Goal: Task Accomplishment & Management: Manage account settings

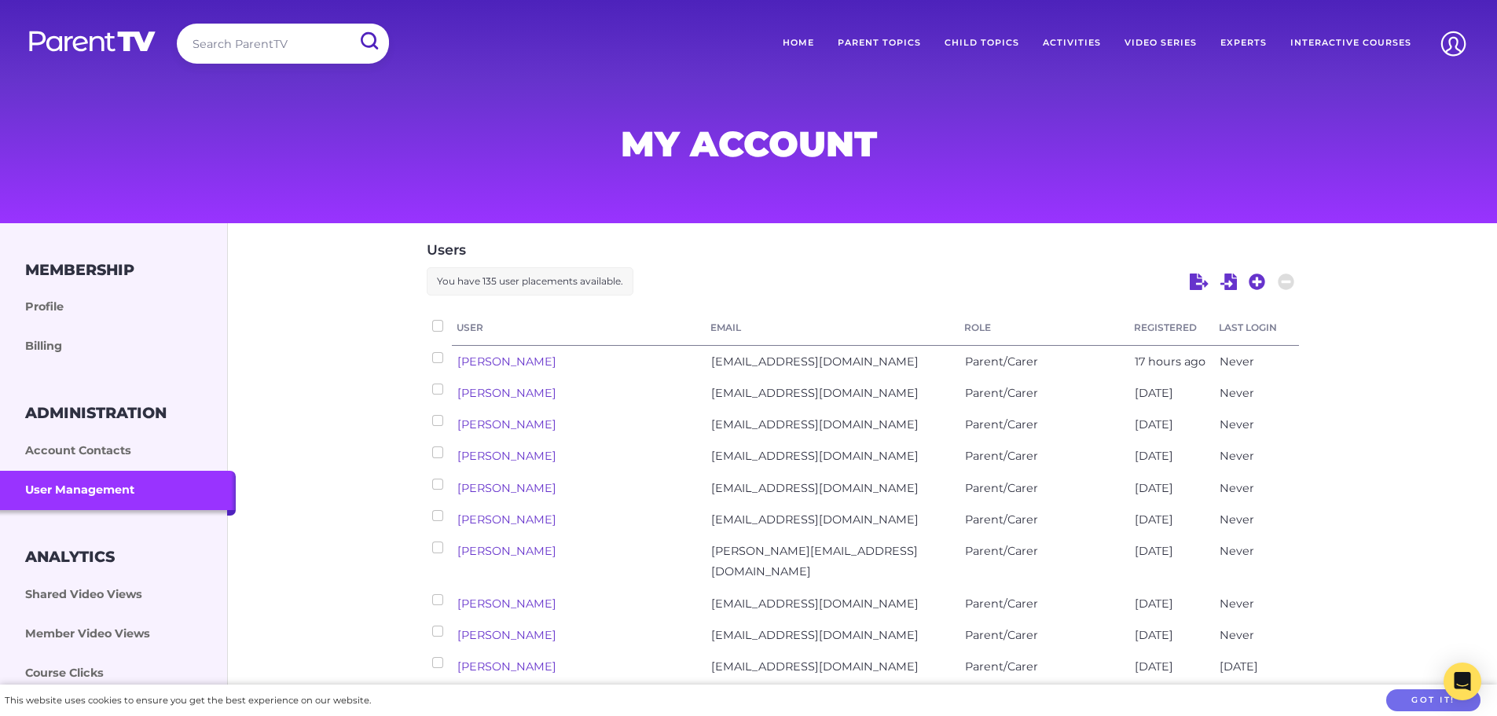
scroll to position [79, 0]
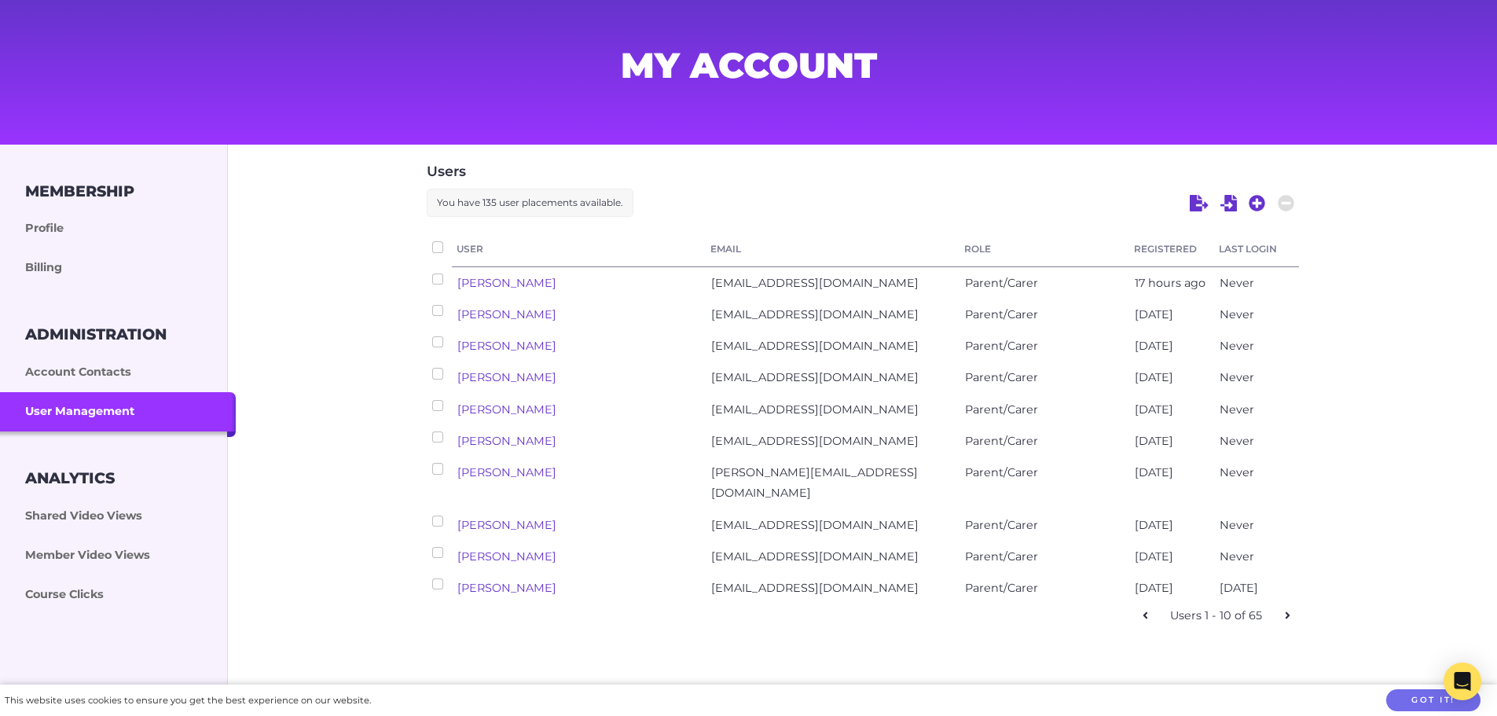
drag, startPoint x: 700, startPoint y: 286, endPoint x: 1261, endPoint y: 279, distance: 561.0
click at [1261, 279] on div "[PERSON_NAME] [EMAIL_ADDRESS][DOMAIN_NAME] Parent/Carer 17 hours ago Never" at bounding box center [863, 282] width 872 height 31
click at [1242, 279] on span "Never" at bounding box center [1236, 283] width 35 height 14
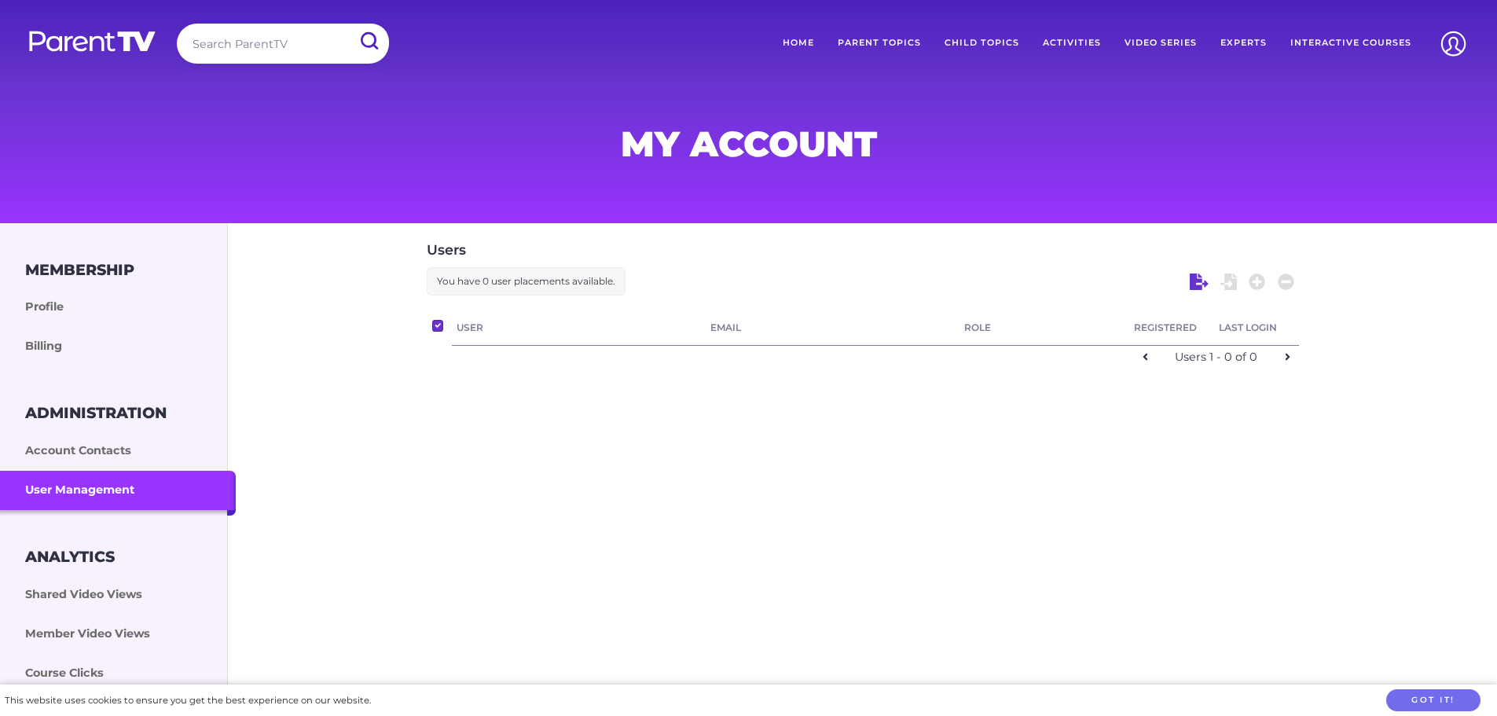
scroll to position [79, 0]
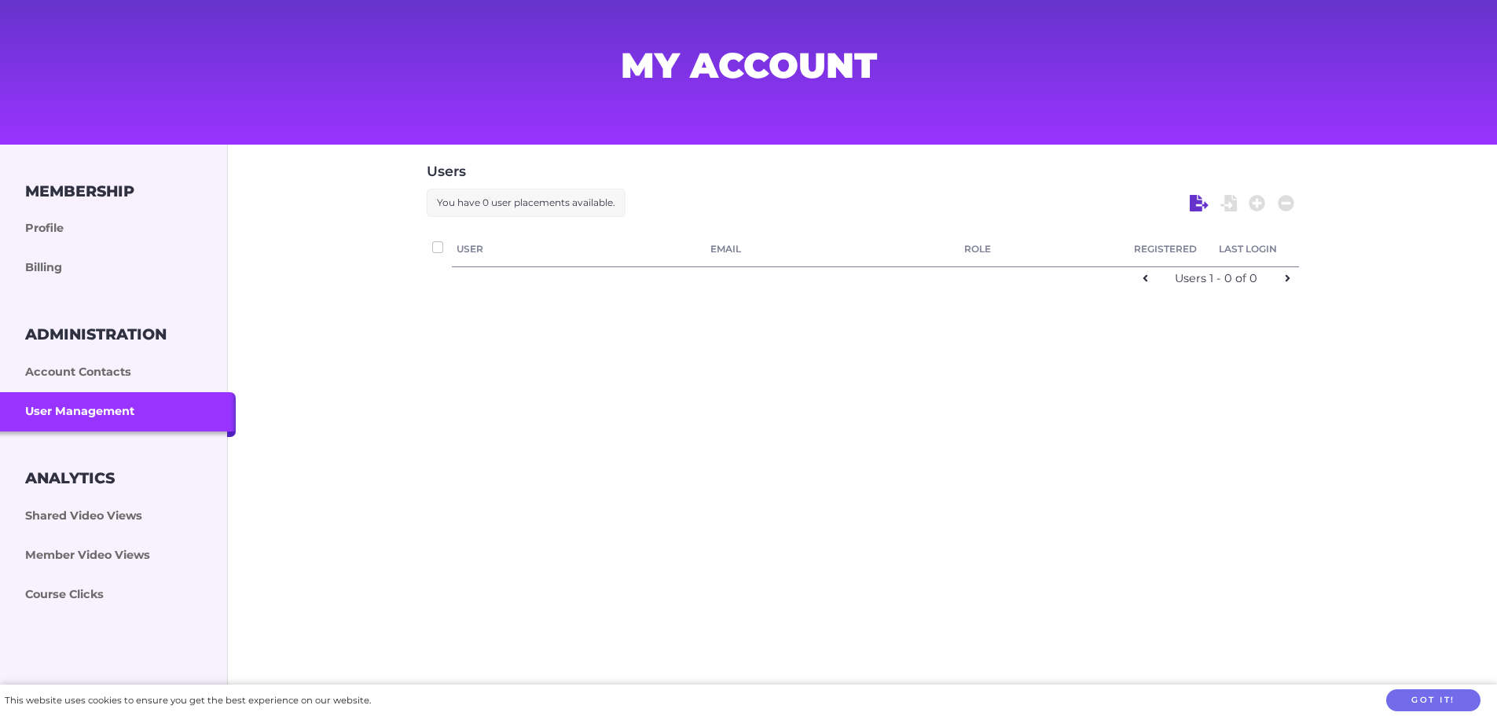
checkbox input "false"
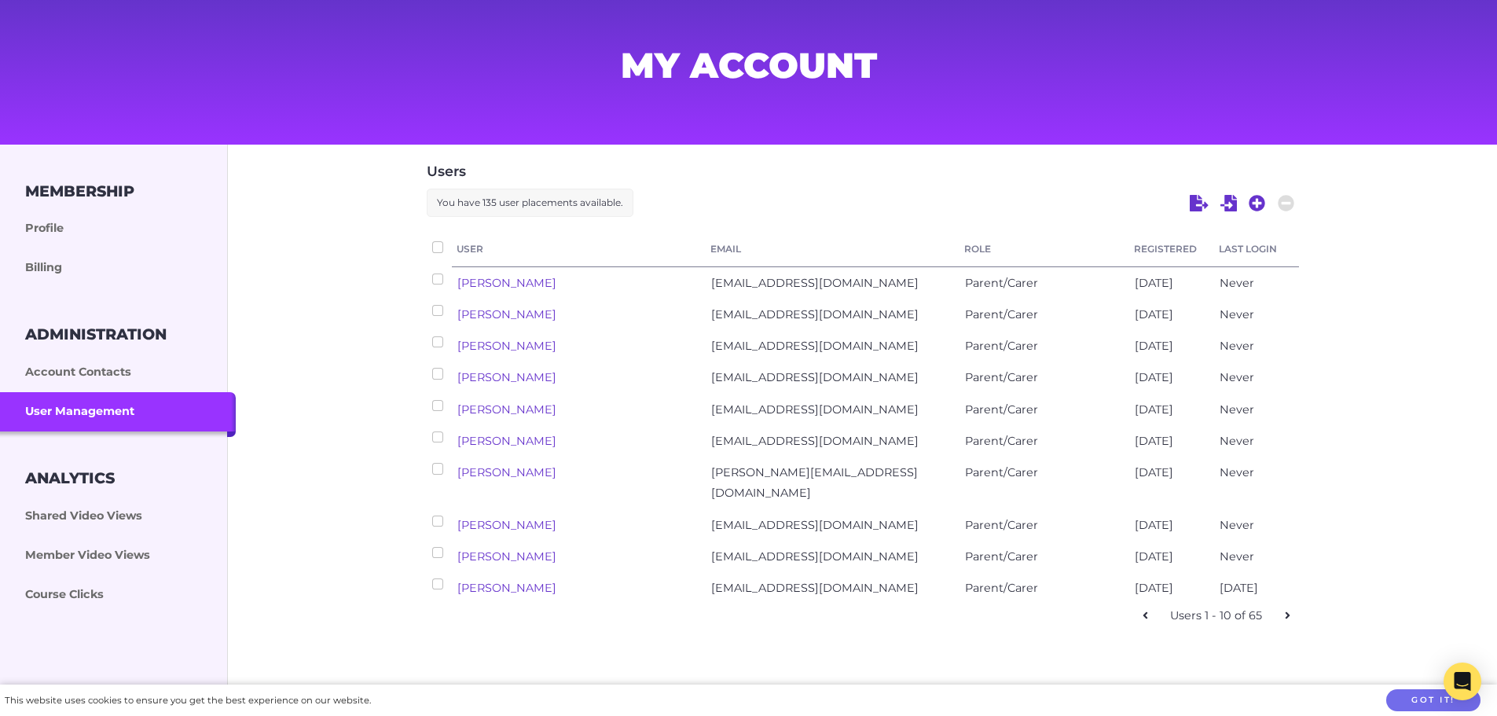
drag, startPoint x: 680, startPoint y: 280, endPoint x: 1259, endPoint y: 286, distance: 579.1
click at [1259, 286] on div "Annabelle Szabo annabellesz19@gmail.com Parent/Carer 4 days ago Never" at bounding box center [863, 282] width 872 height 31
drag, startPoint x: 401, startPoint y: 287, endPoint x: 1286, endPoint y: 279, distance: 884.7
click at [1286, 279] on div "Users You have 135 user placements available. User Email Role Registered Last L…" at bounding box center [862, 391] width 1269 height 493
click at [1286, 279] on div "Never" at bounding box center [1256, 282] width 85 height 31
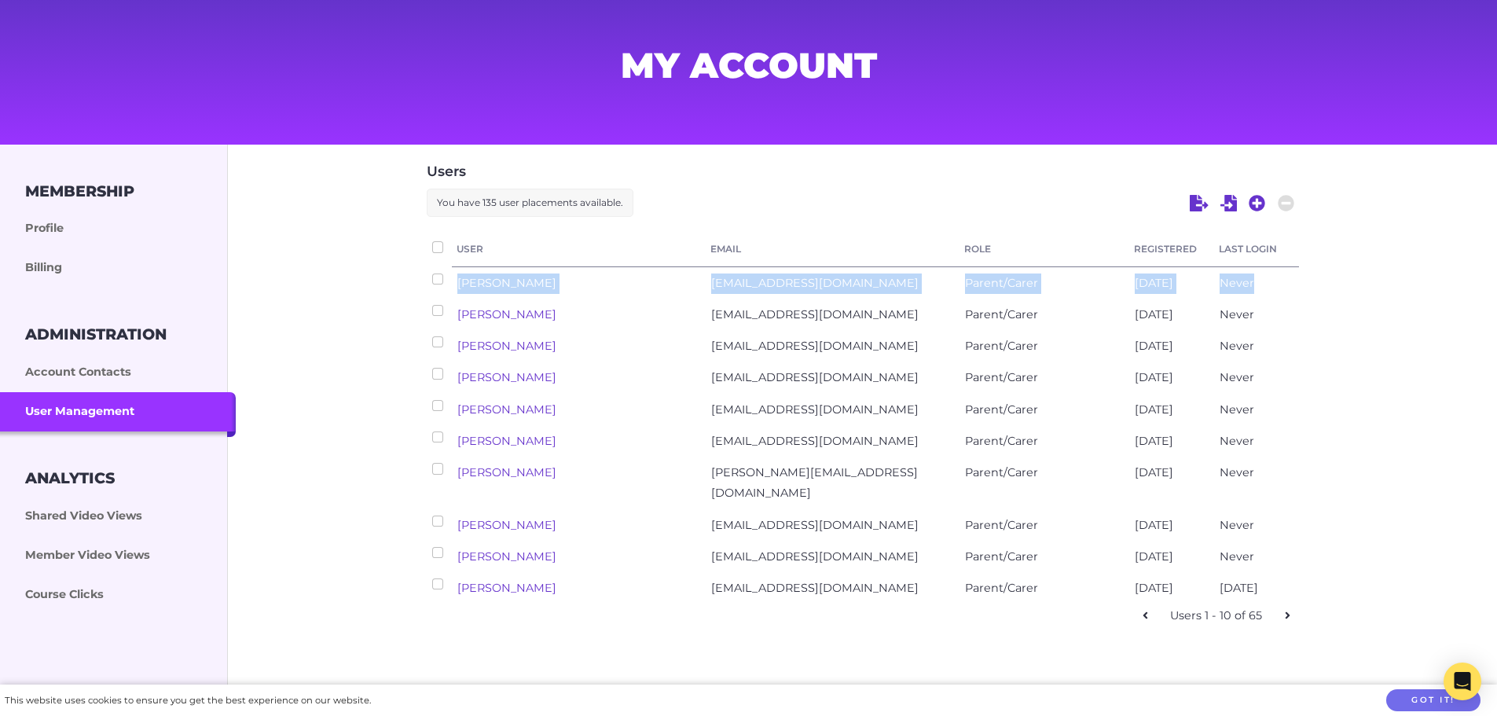
drag, startPoint x: 1278, startPoint y: 279, endPoint x: 435, endPoint y: 295, distance: 843.2
click at [435, 295] on div "Annabelle Szabo annabellesz19@gmail.com Parent/Carer 4 days ago Never" at bounding box center [863, 282] width 872 height 31
click at [762, 232] on div "Users You have 135 user placements available. User Email Role Registered Last L…" at bounding box center [863, 393] width 872 height 467
click at [1259, 207] on icon at bounding box center [1256, 203] width 16 height 16
select select "ptv_elc_member"
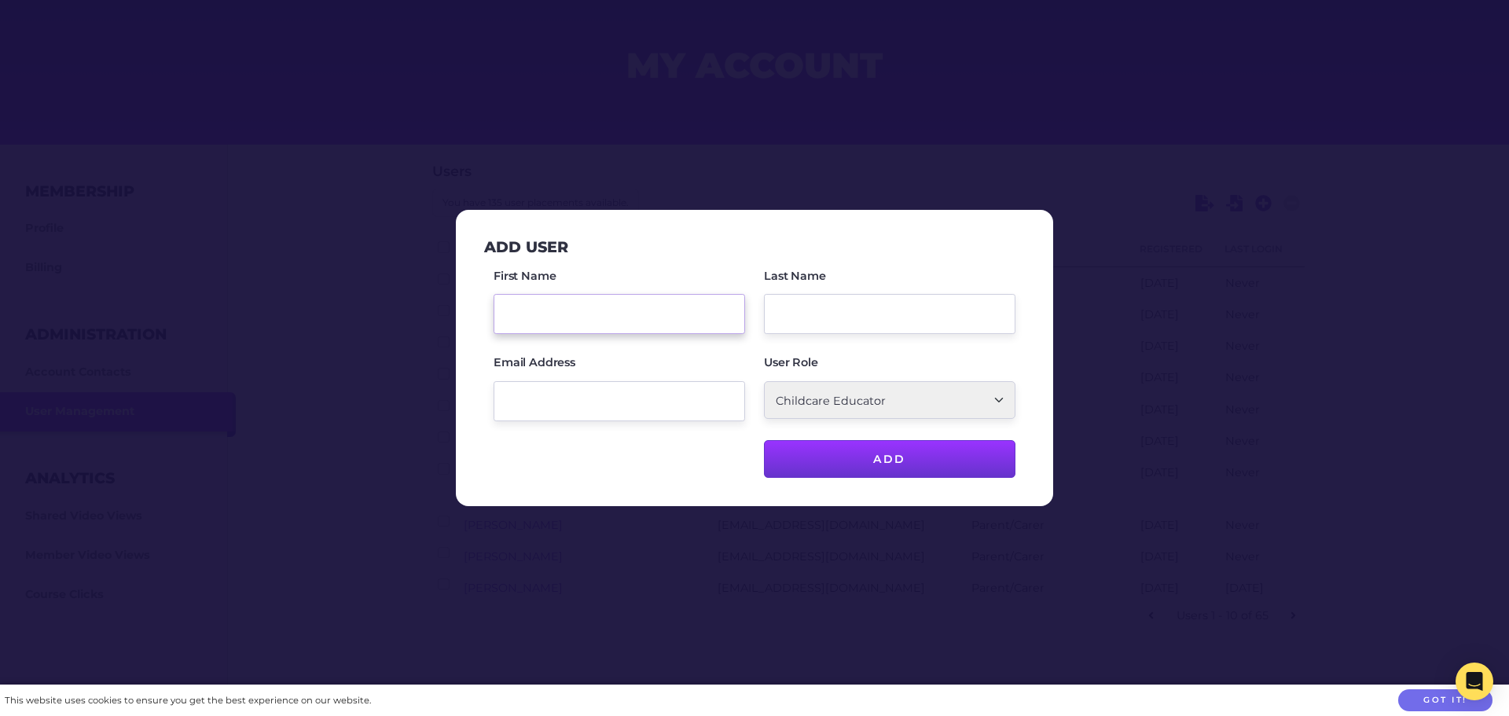
click at [613, 318] on input "First Name" at bounding box center [618, 314] width 251 height 40
click at [579, 403] on input "Email Address" at bounding box center [618, 401] width 251 height 40
paste input "kateruth68@outlook.com"
type input "kateruth68@outlook.com"
click at [878, 406] on select "Parent/Carer Childcare Account Admin Childcare Educator" at bounding box center [889, 400] width 251 height 38
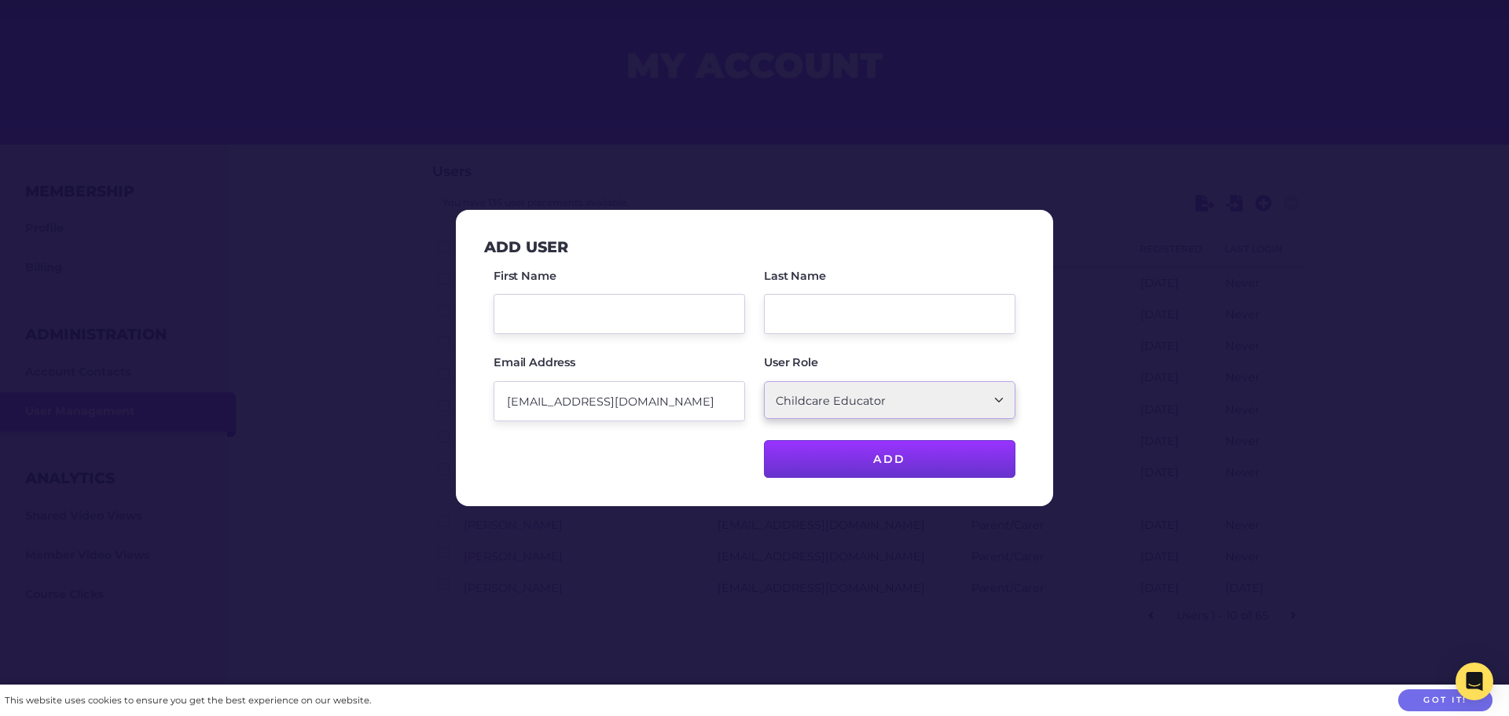
select select "ptv_member"
click at [764, 381] on select "Parent/Carer Childcare Account Admin Childcare Educator" at bounding box center [889, 400] width 251 height 38
click at [575, 293] on div "First Name" at bounding box center [618, 300] width 251 height 68
type input "Kate"
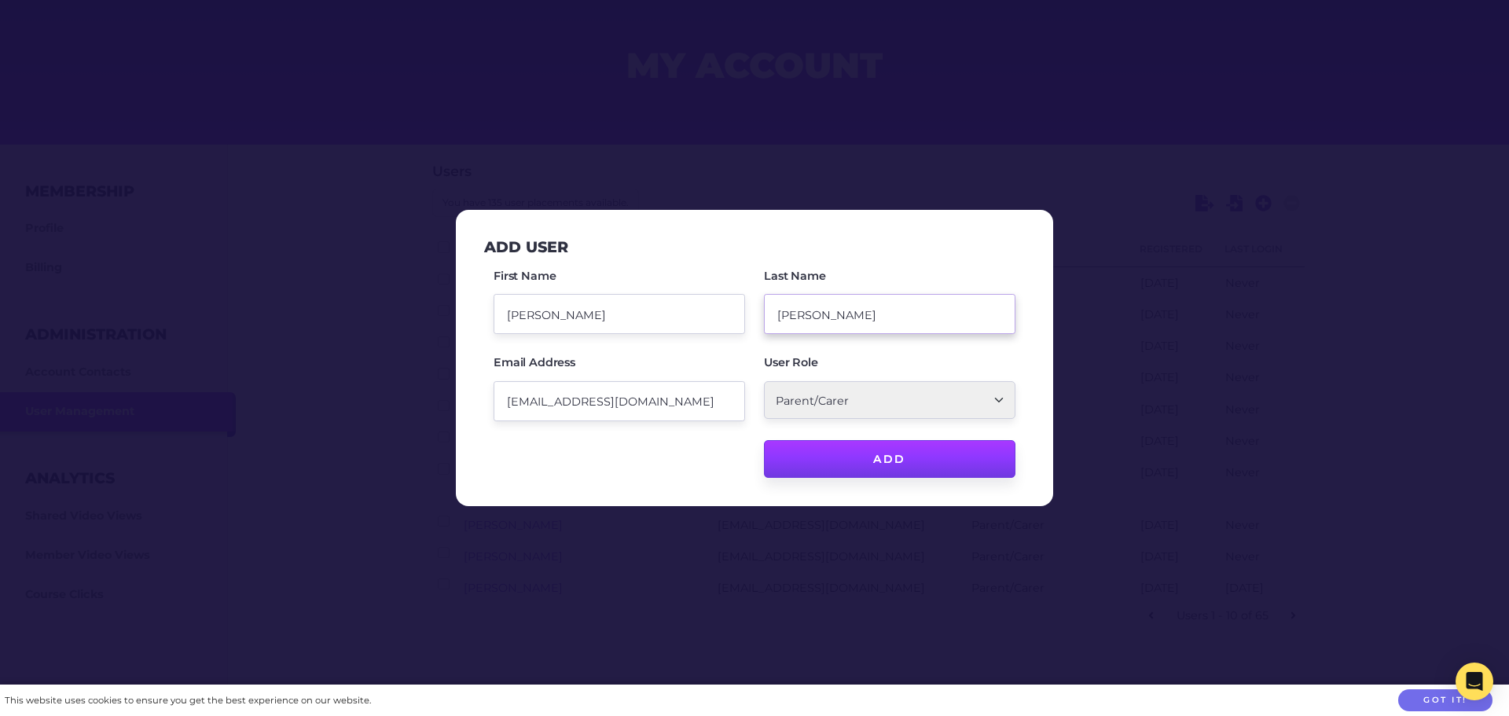
type input "Rutherford"
click at [900, 459] on input "Add" at bounding box center [889, 459] width 251 height 38
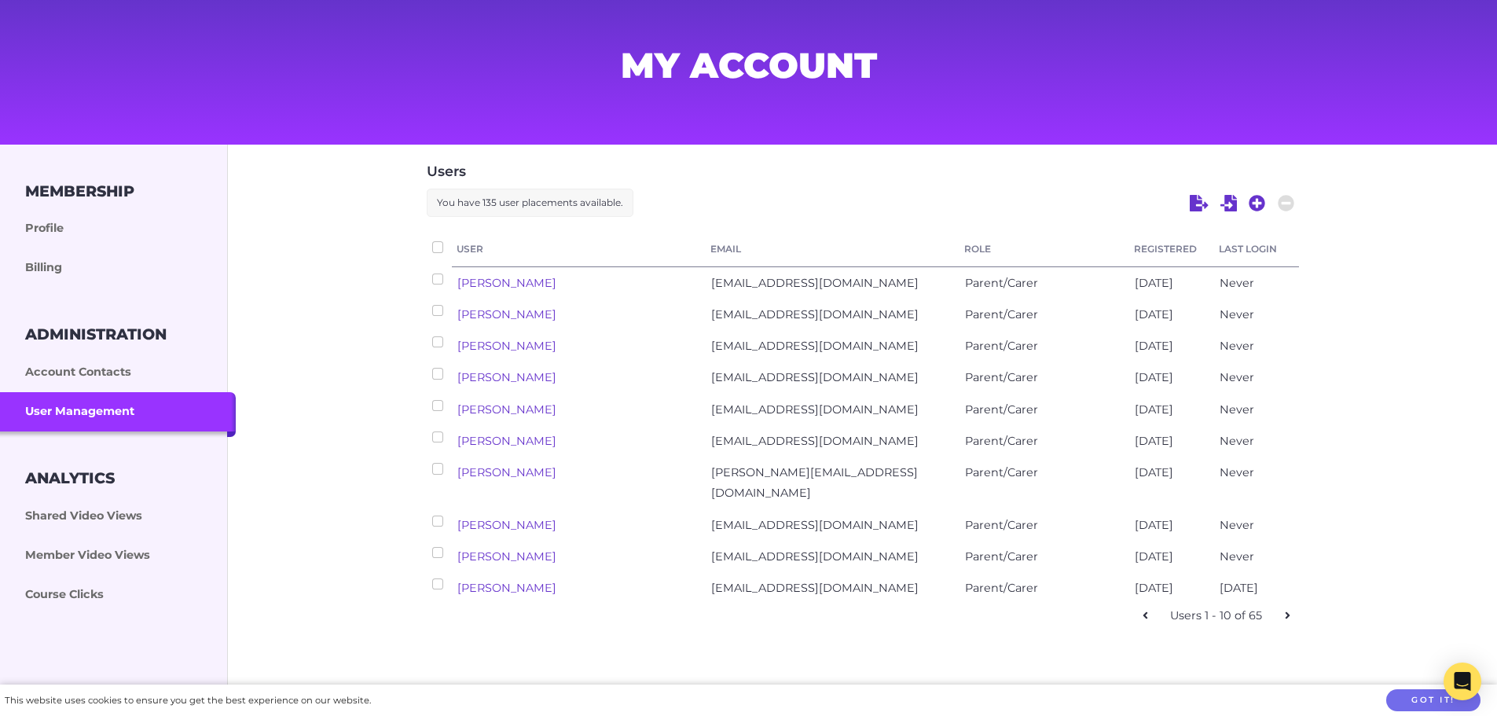
checkbox input "false"
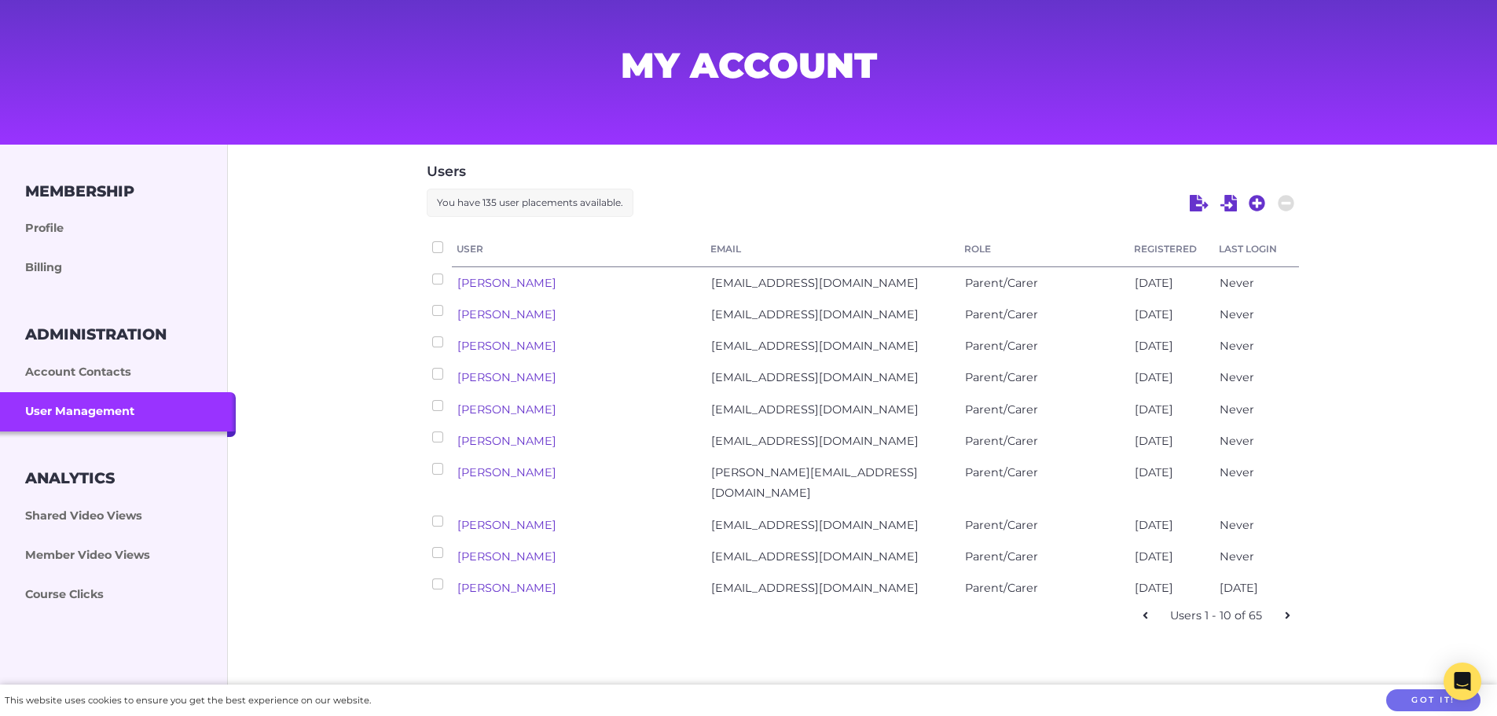
checkbox input "false"
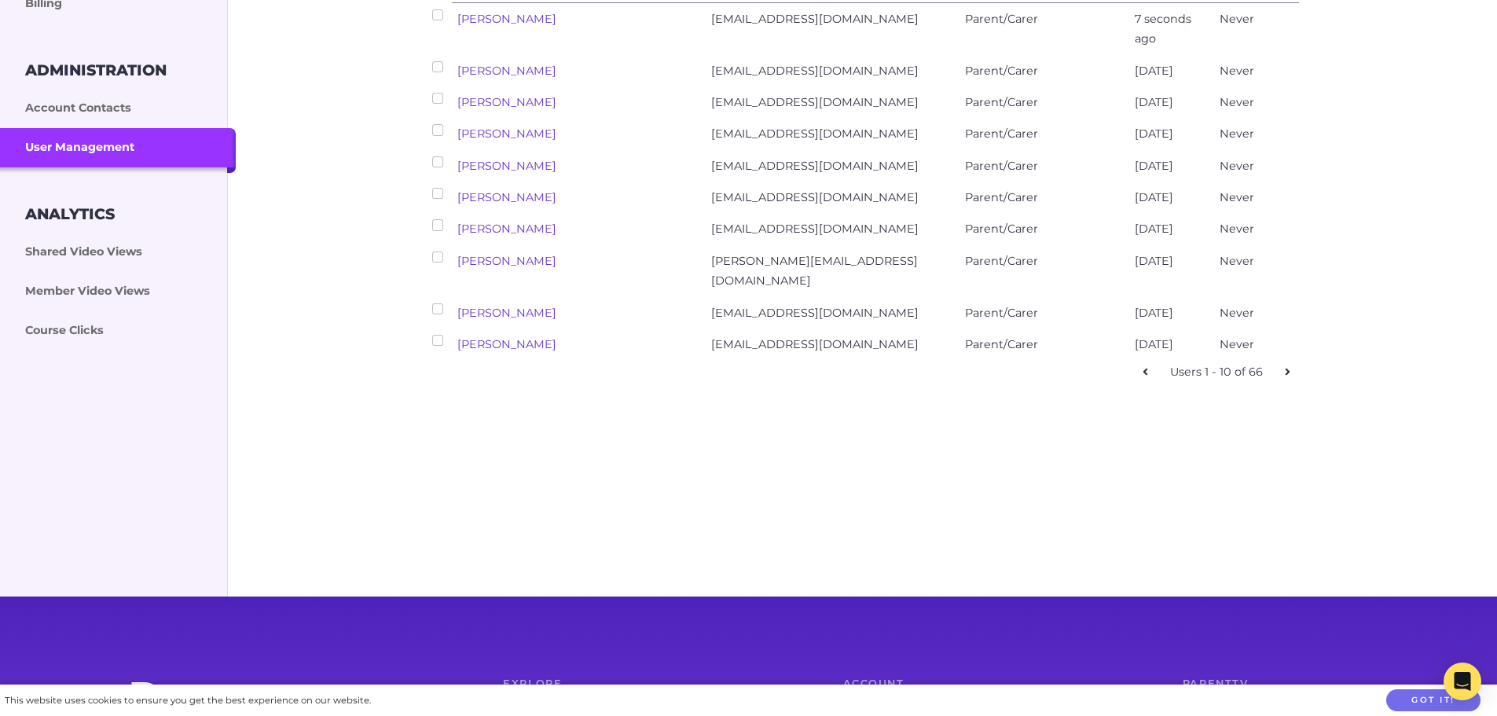
scroll to position [393, 0]
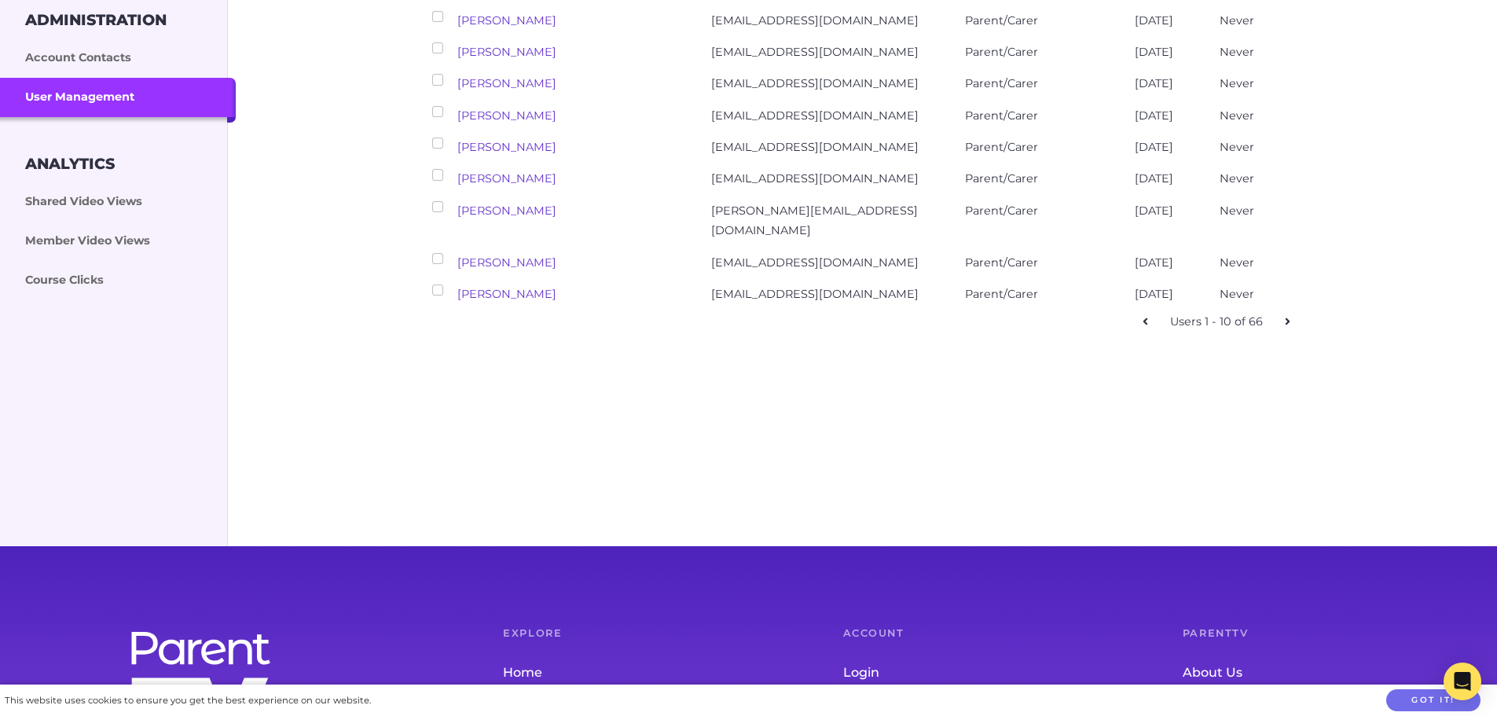
click at [1285, 327] on icon at bounding box center [1287, 321] width 5 height 11
checkbox input "false"
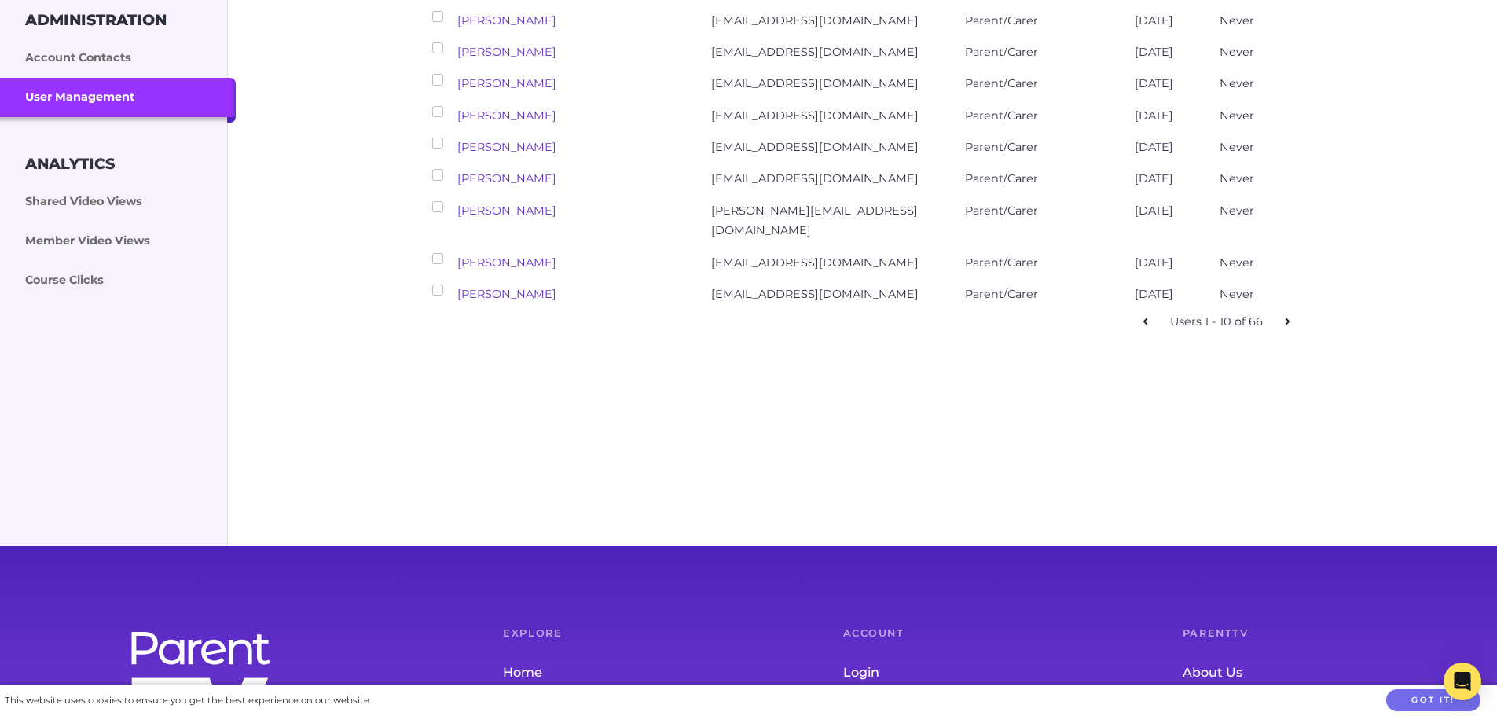
checkbox input "false"
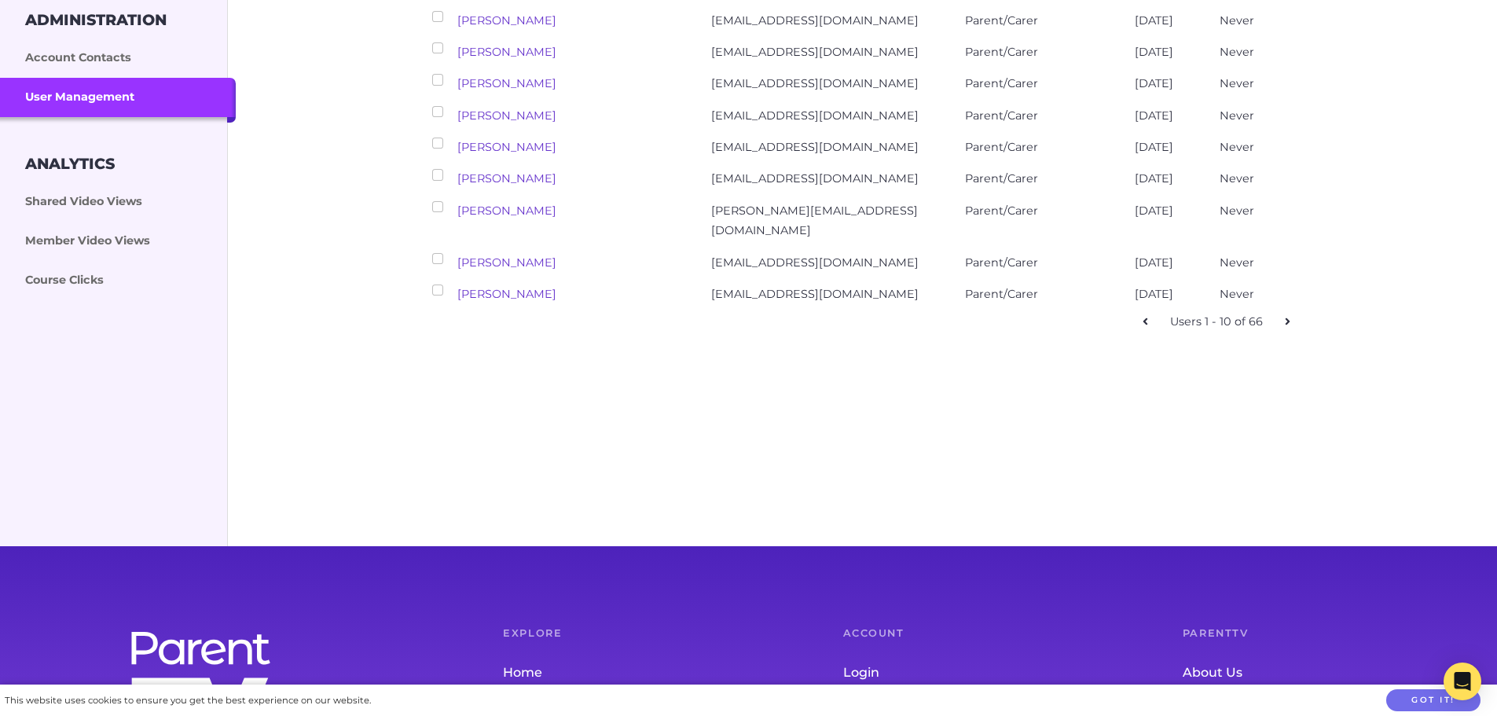
checkbox input "false"
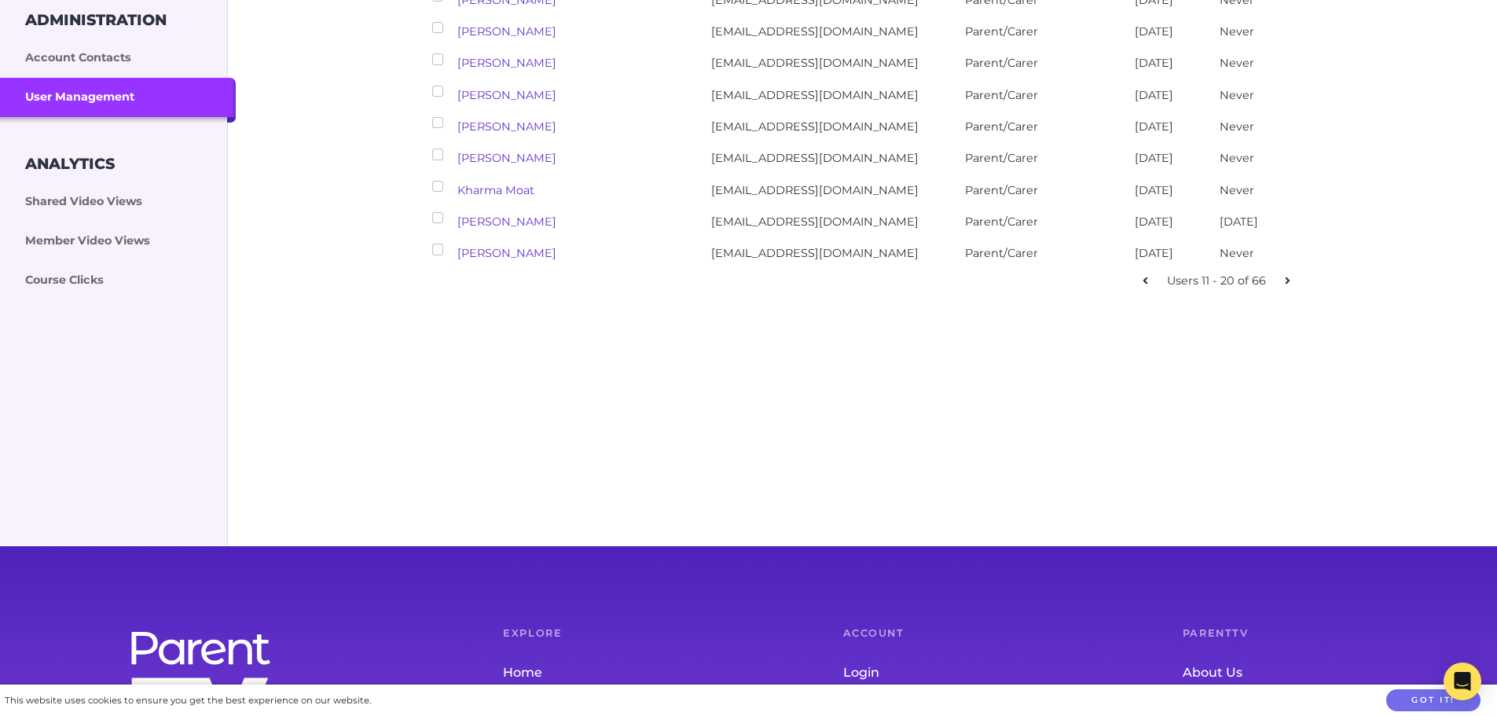
drag, startPoint x: 1226, startPoint y: 390, endPoint x: 1174, endPoint y: 390, distance: 52.6
click at [1174, 238] on div "Dimity Mitchell dimitymitchell794@gmail.com Parent/Carer 3 months ago 3 months …" at bounding box center [863, 222] width 872 height 31
click at [1220, 238] on div "[DATE]" at bounding box center [1256, 222] width 85 height 31
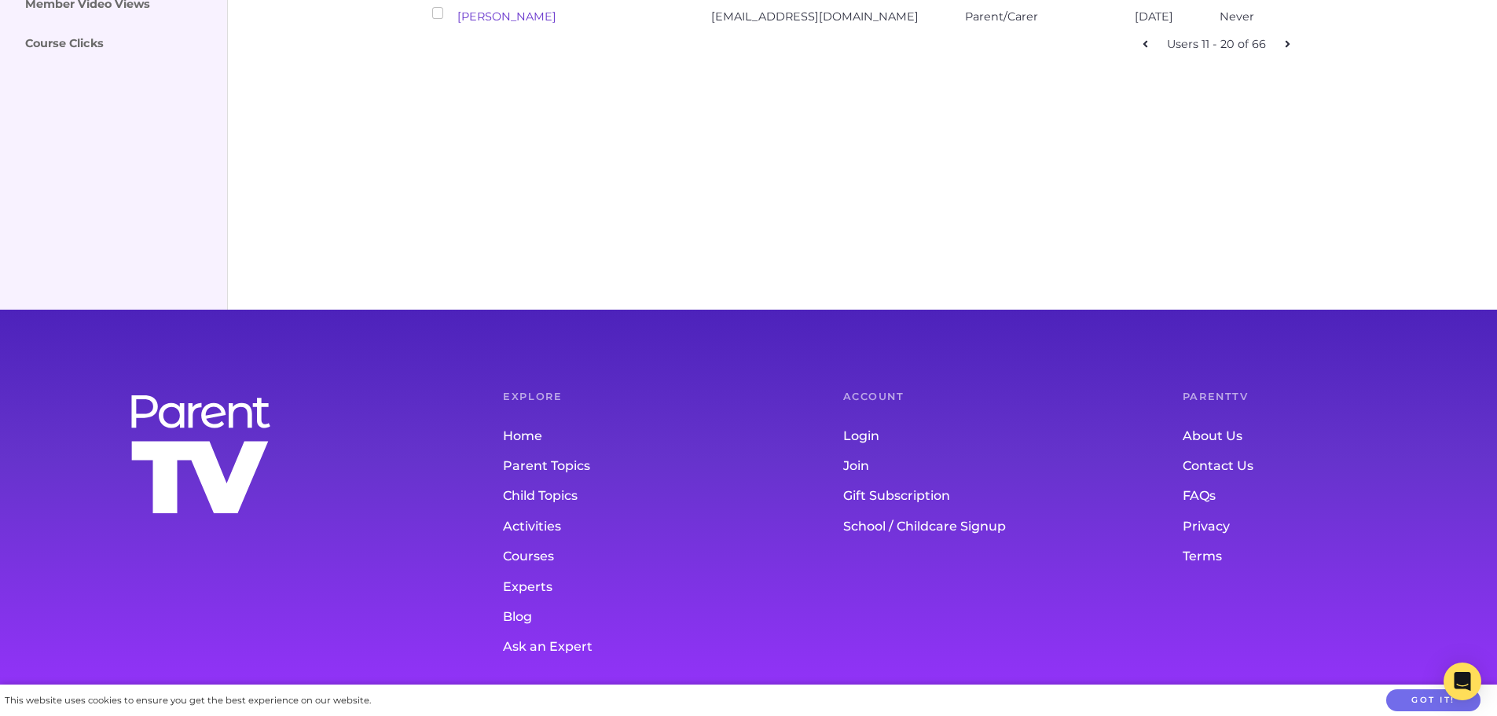
scroll to position [639, 0]
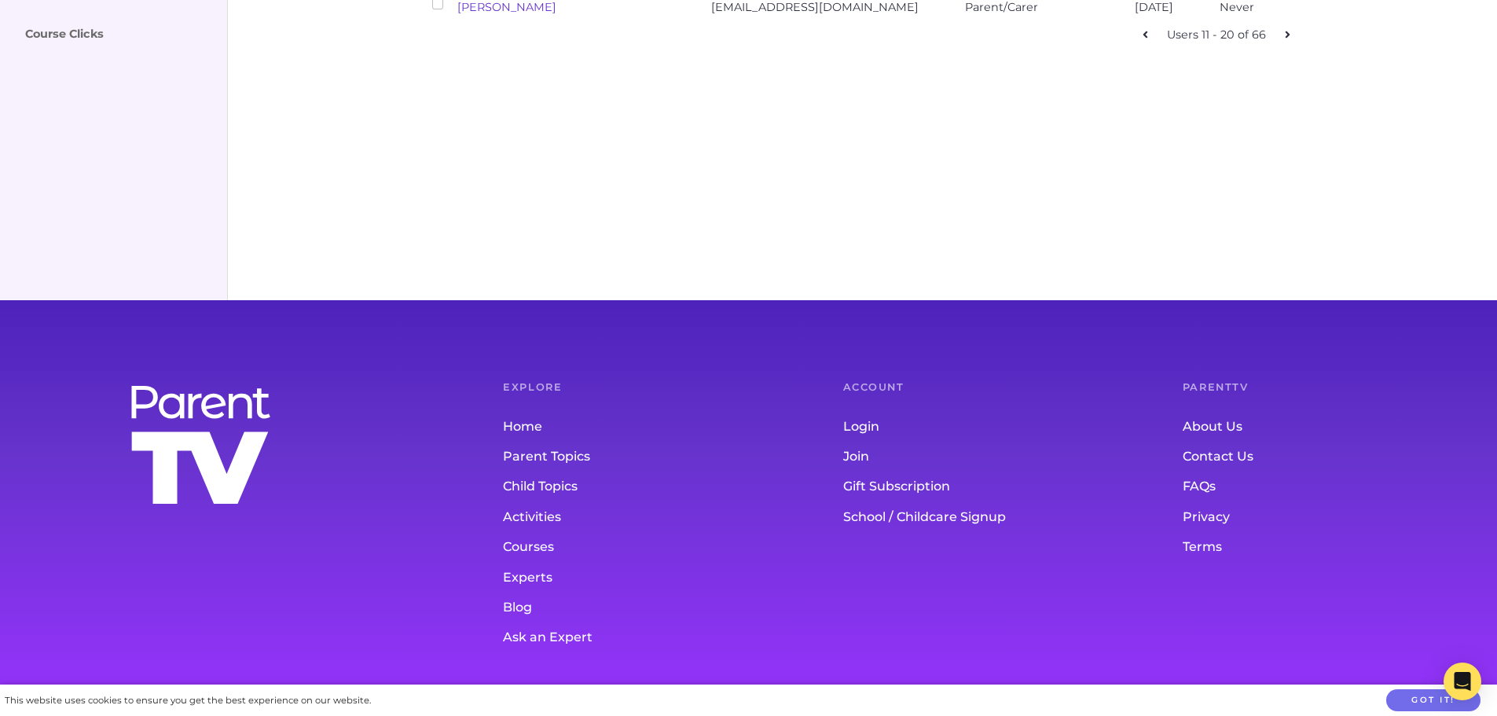
click at [1285, 40] on icon at bounding box center [1287, 34] width 5 height 11
checkbox input "false"
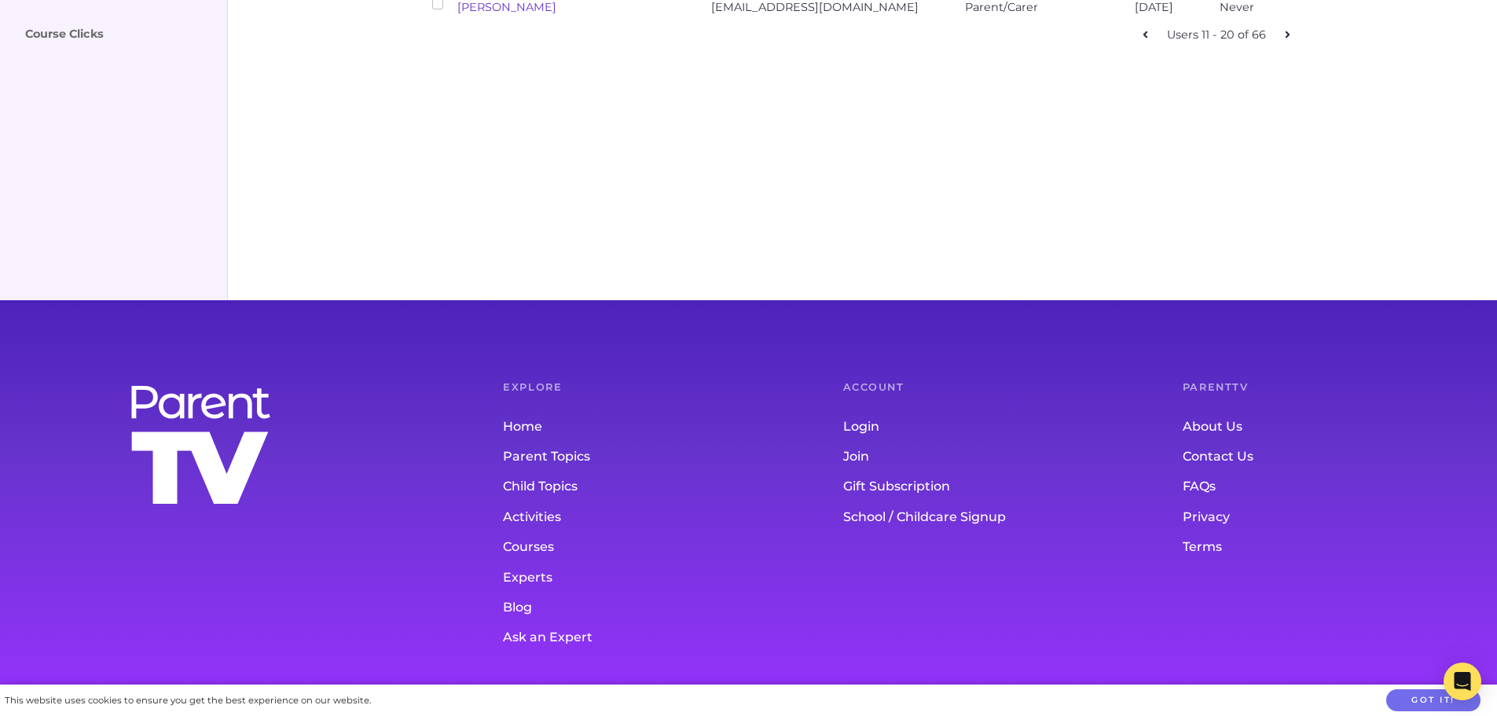
checkbox input "false"
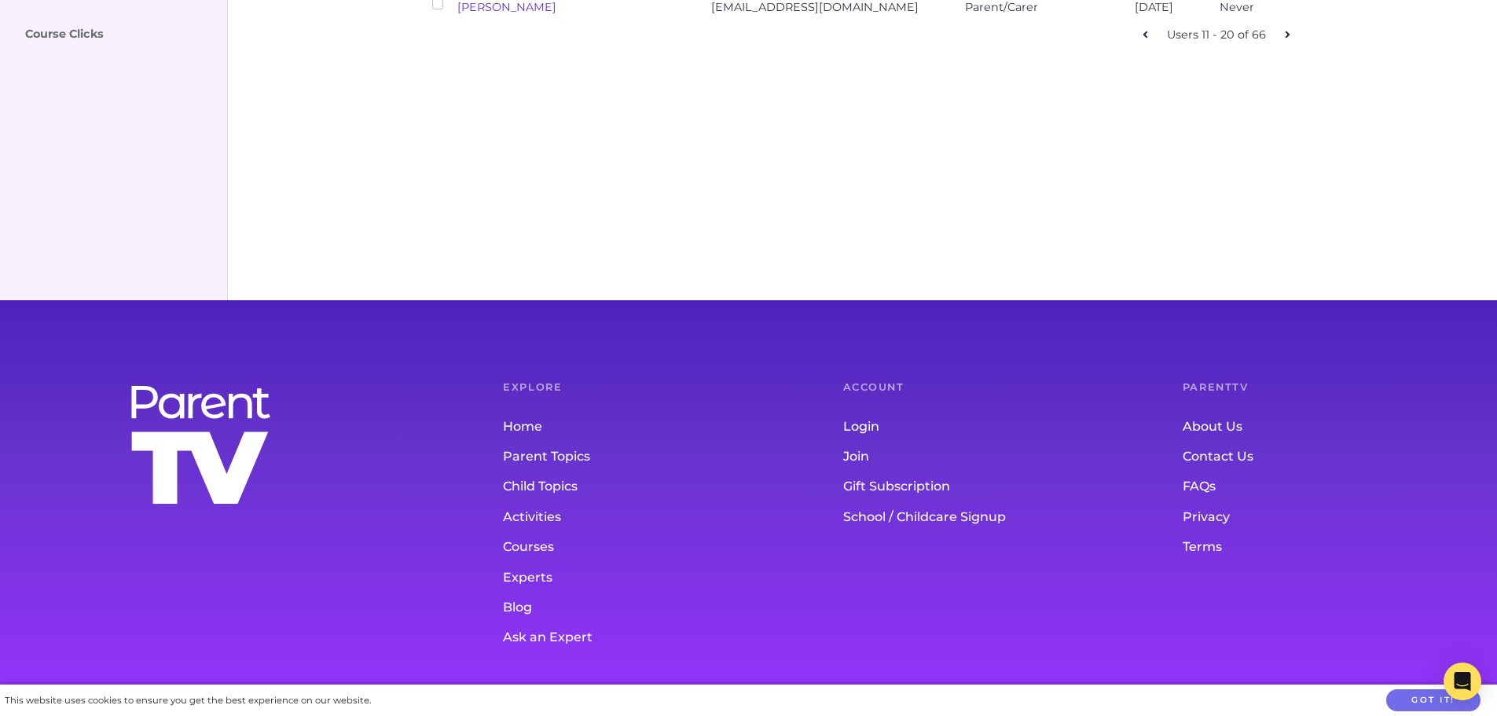
checkbox input "false"
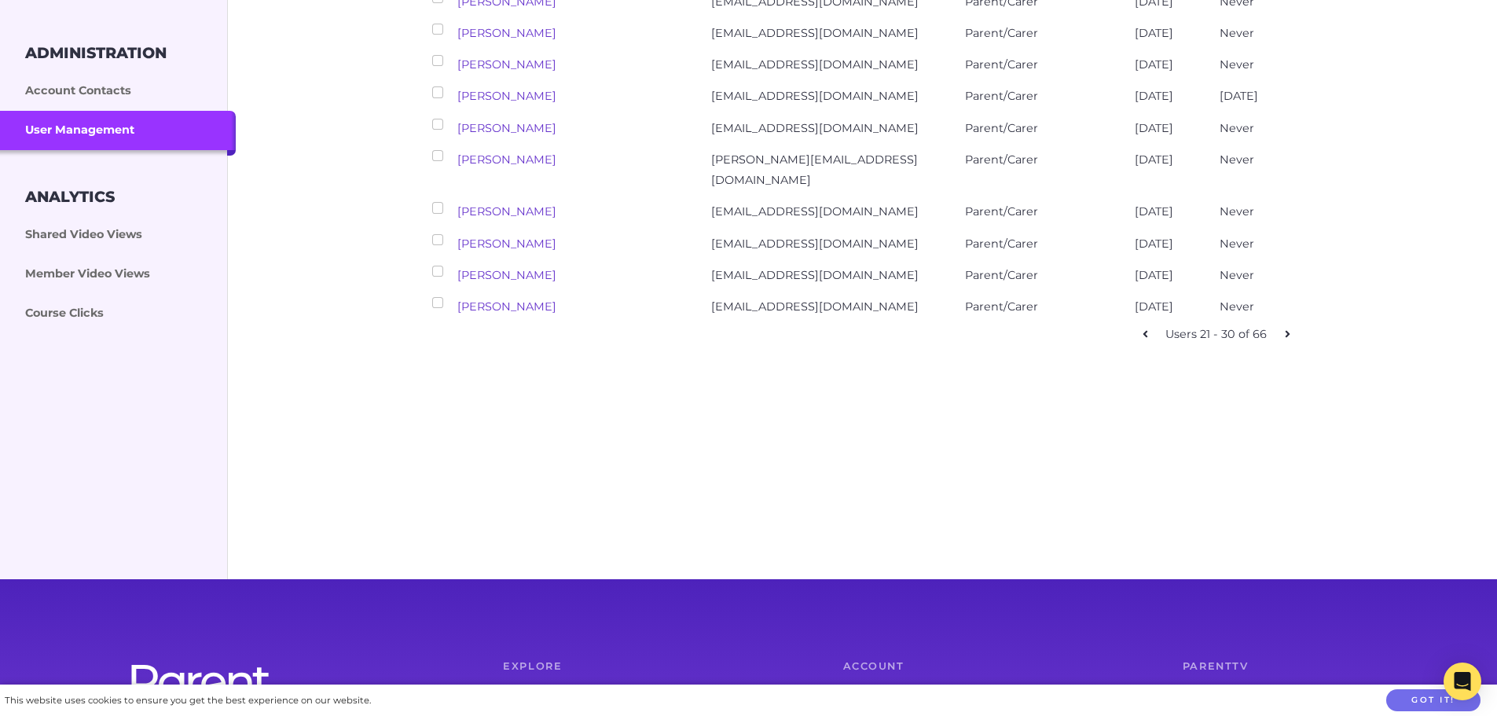
scroll to position [324, 0]
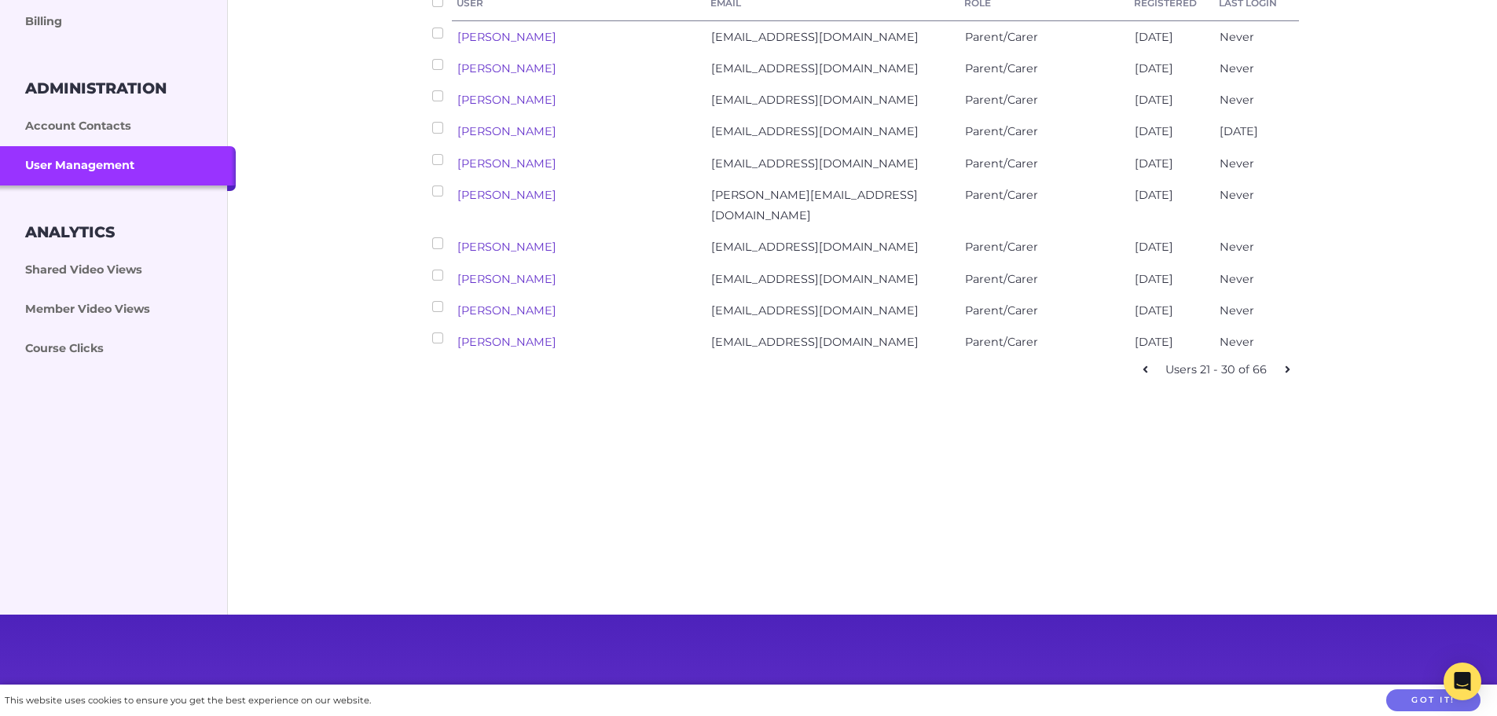
drag, startPoint x: 1255, startPoint y: 209, endPoint x: 943, endPoint y: 184, distance: 312.9
click at [940, 148] on div "Elizabeth Lyngstad elizabethlyngstad@gmail.com Parent/Carer 3 months ago 3 mont…" at bounding box center [863, 131] width 872 height 31
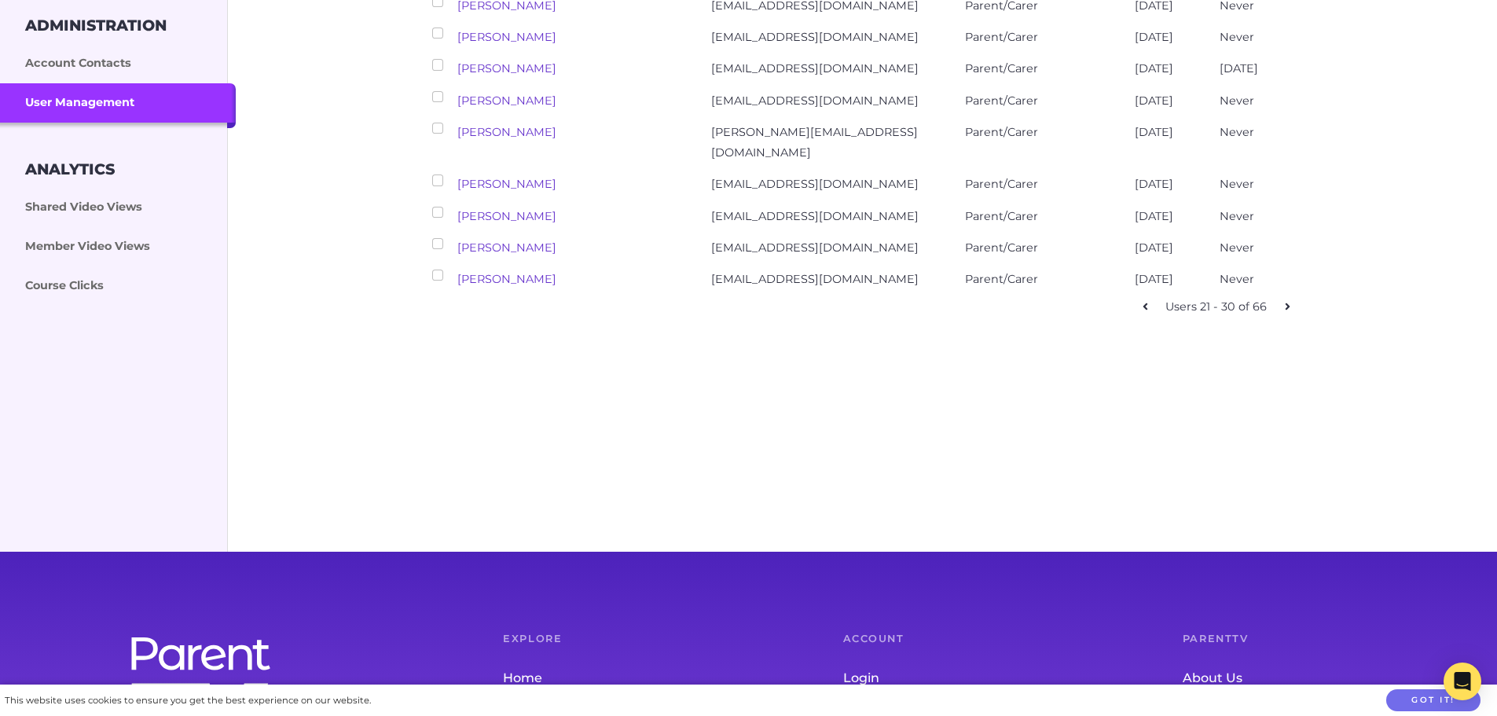
scroll to position [639, 0]
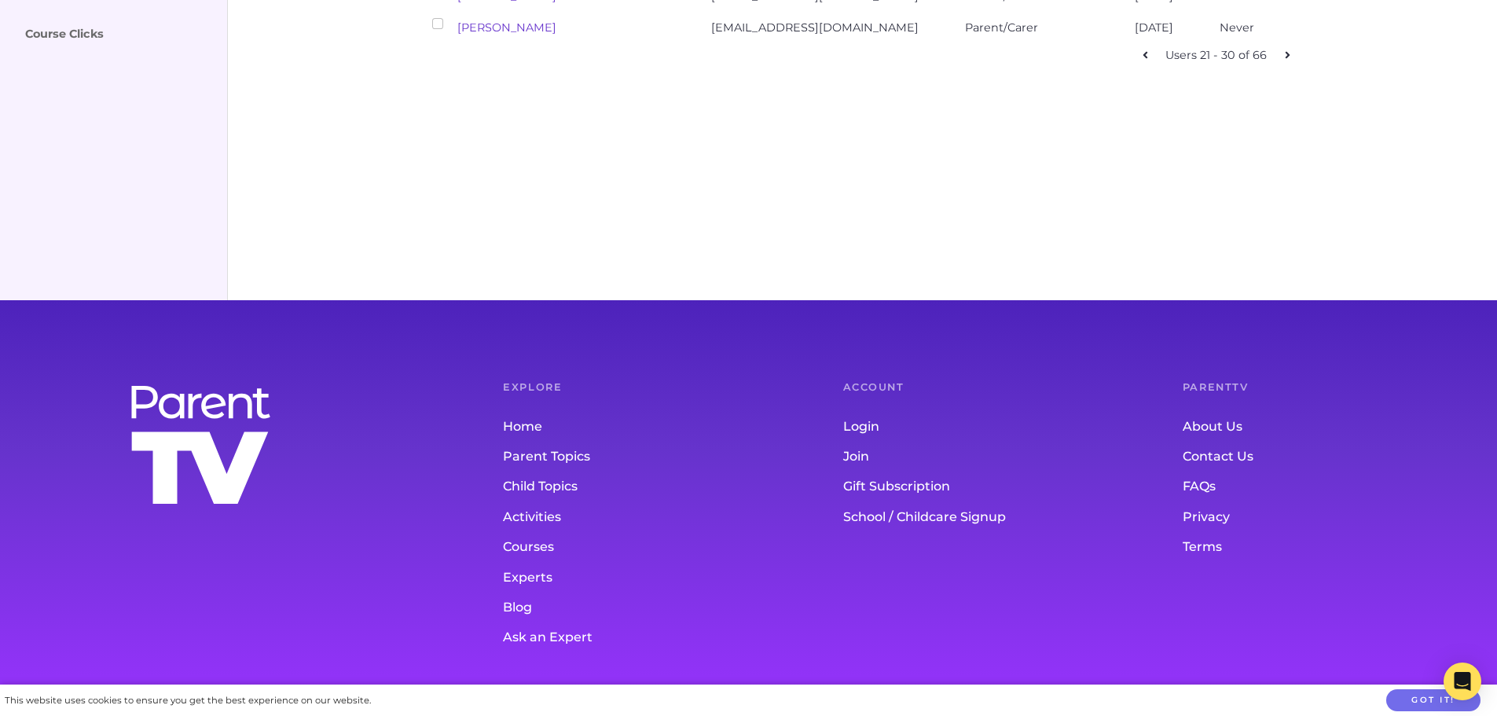
click at [1285, 60] on icon at bounding box center [1287, 54] width 5 height 11
checkbox input "false"
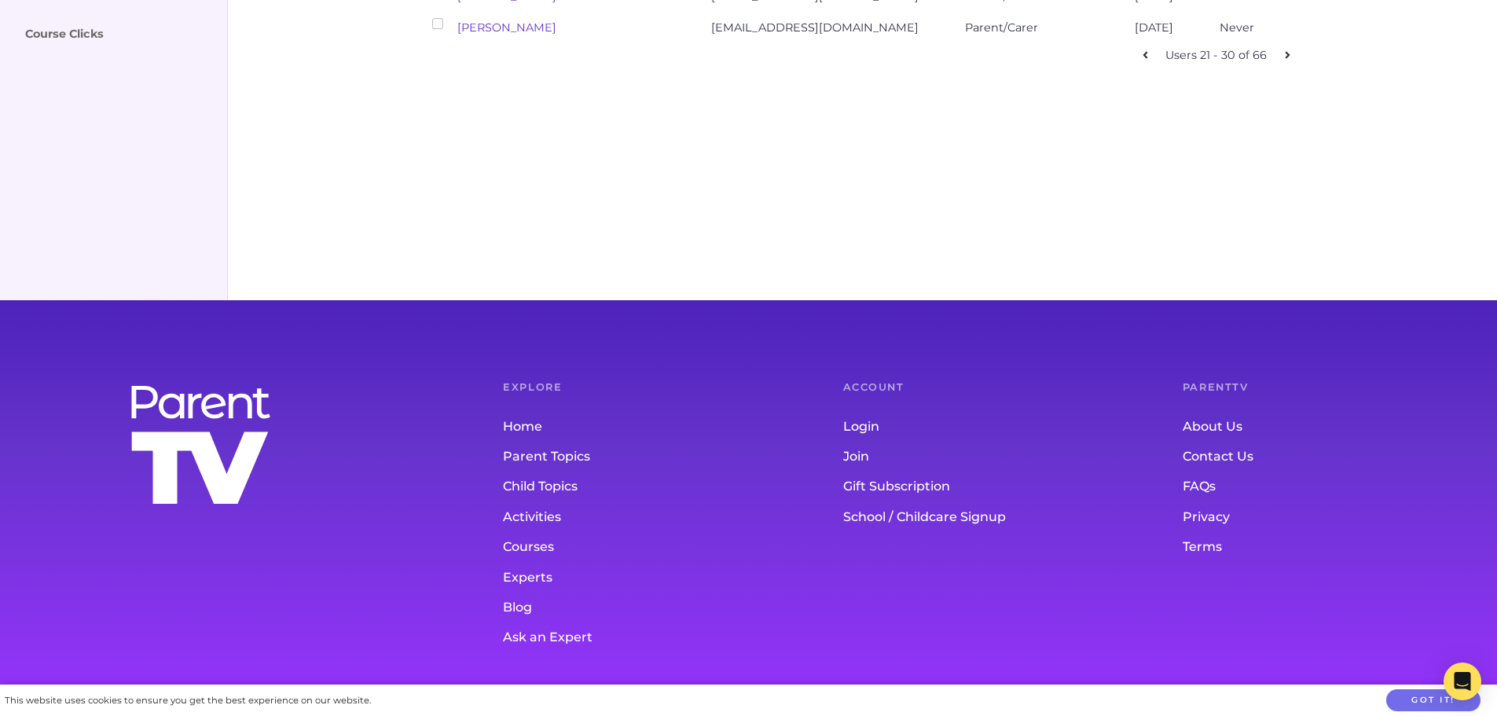
checkbox input "false"
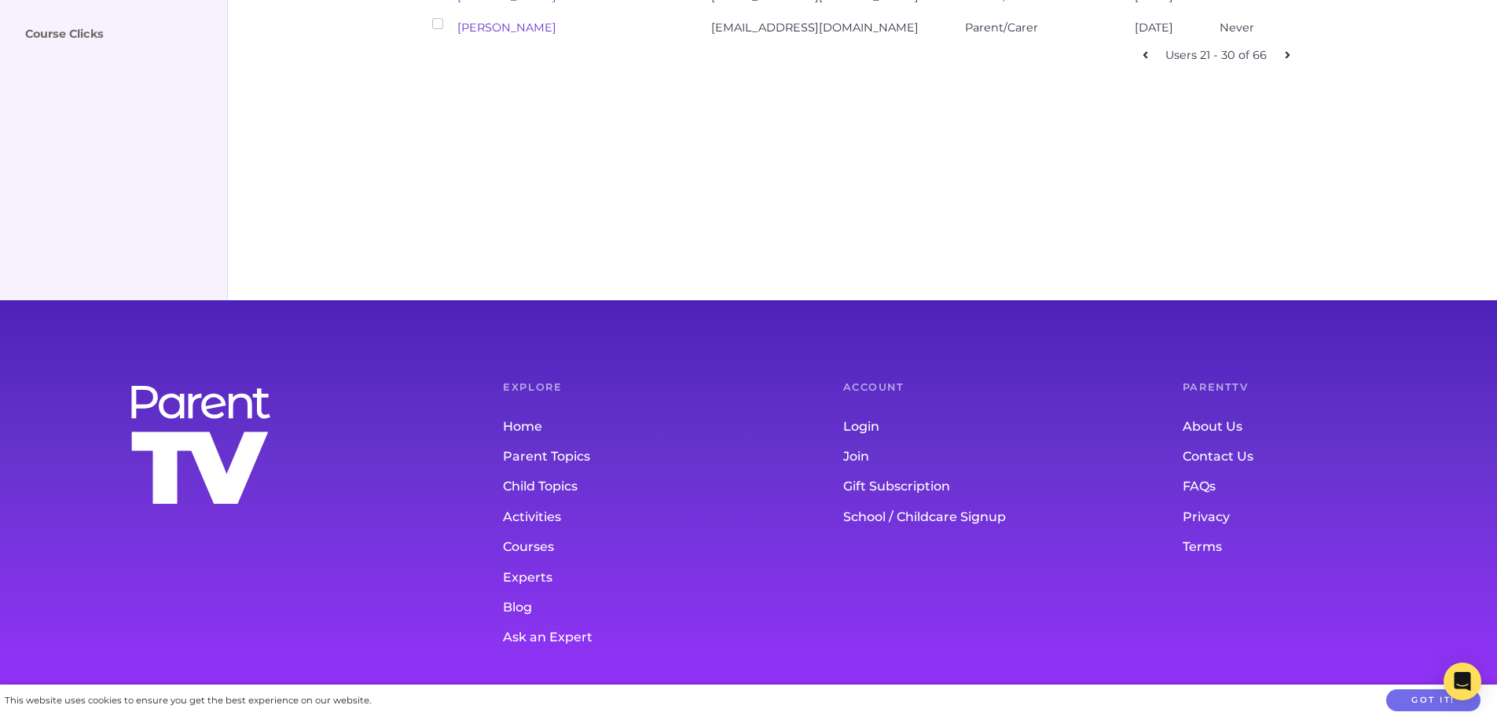
checkbox input "false"
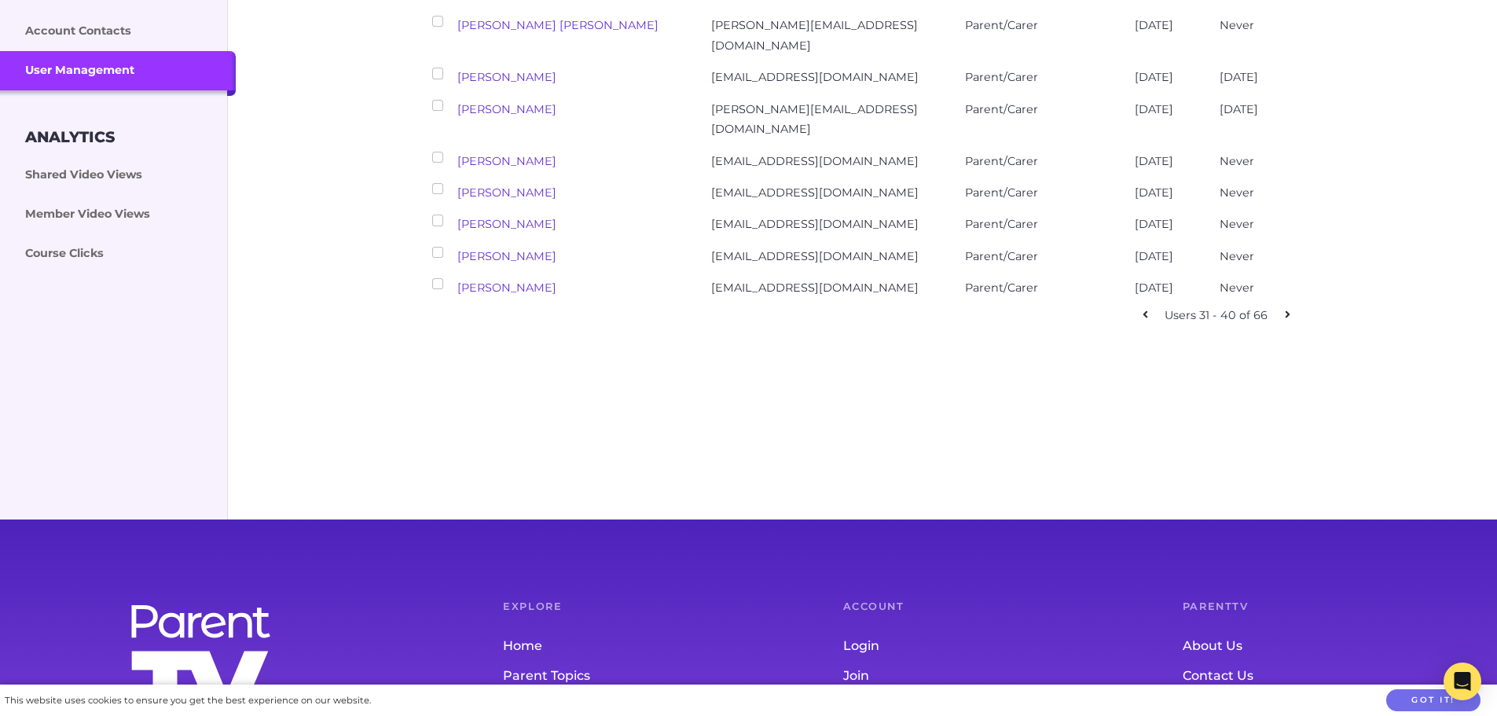
scroll to position [403, 0]
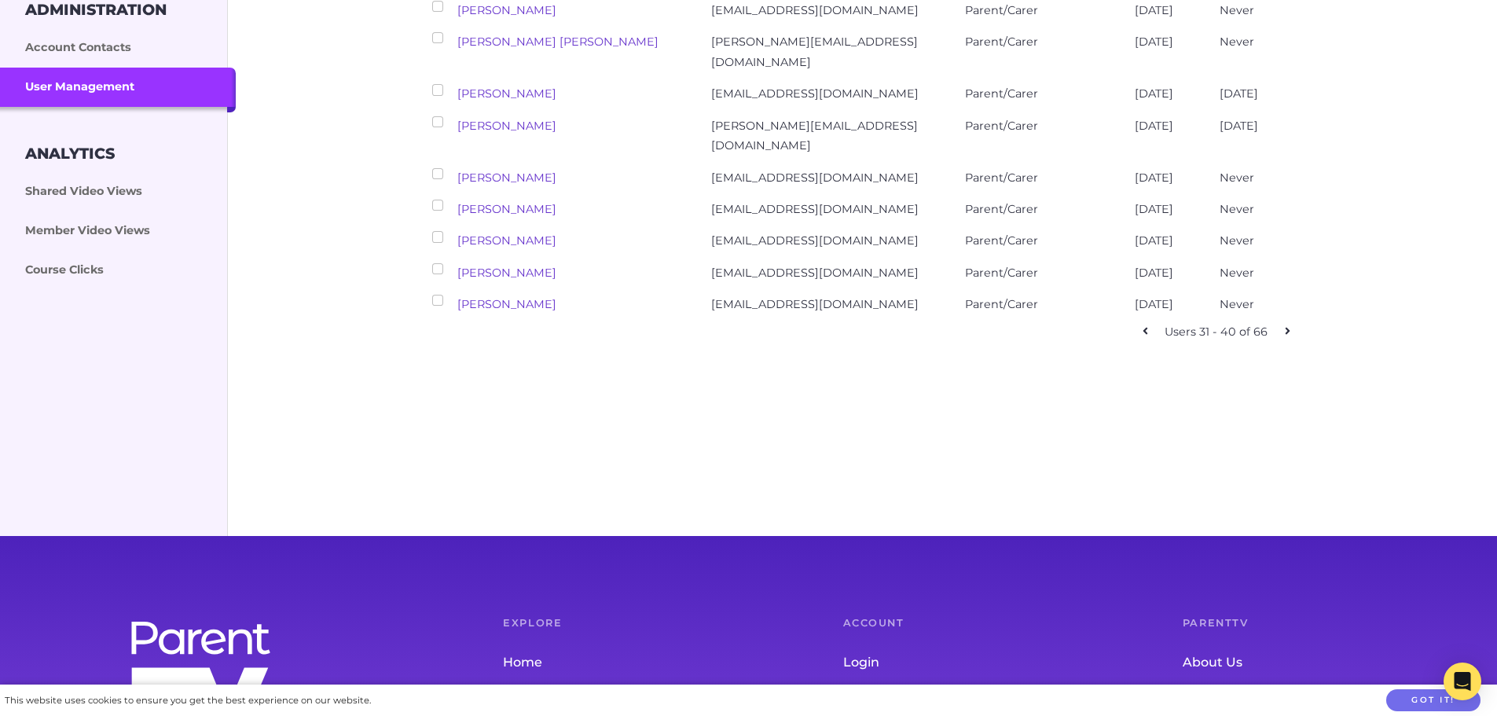
drag, startPoint x: 1264, startPoint y: 182, endPoint x: 1105, endPoint y: 157, distance: 160.7
click at [1105, 157] on div "Renee Doncaster renee.doncaster@gmail.com Parent/Carer 3 months ago 3 months ago" at bounding box center [863, 136] width 872 height 52
drag, startPoint x: 1218, startPoint y: 133, endPoint x: 1110, endPoint y: 119, distance: 108.5
click at [1110, 110] on div "Rebecca Edwards rebstpier@hotmail.com Parent/Carer 3 months ago 3 months ago" at bounding box center [863, 94] width 872 height 31
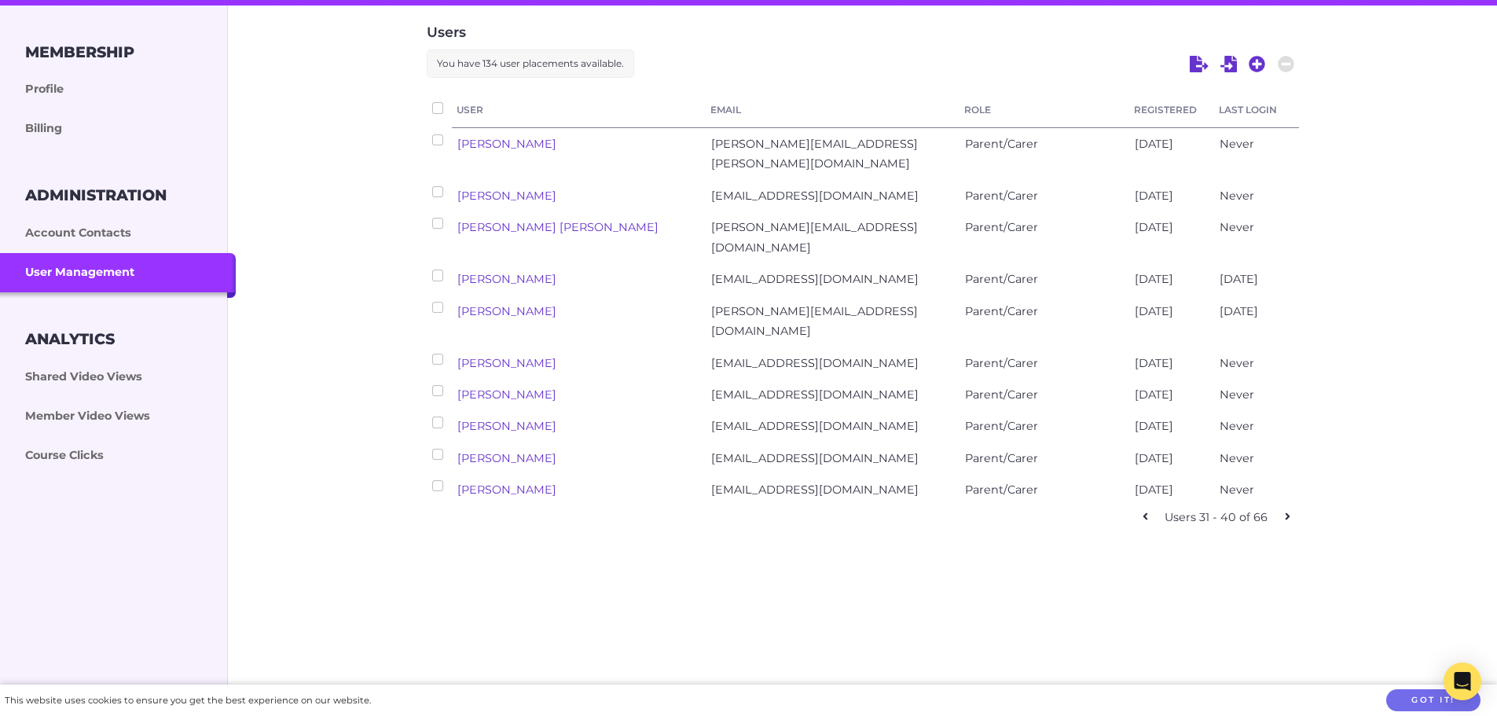
scroll to position [246, 0]
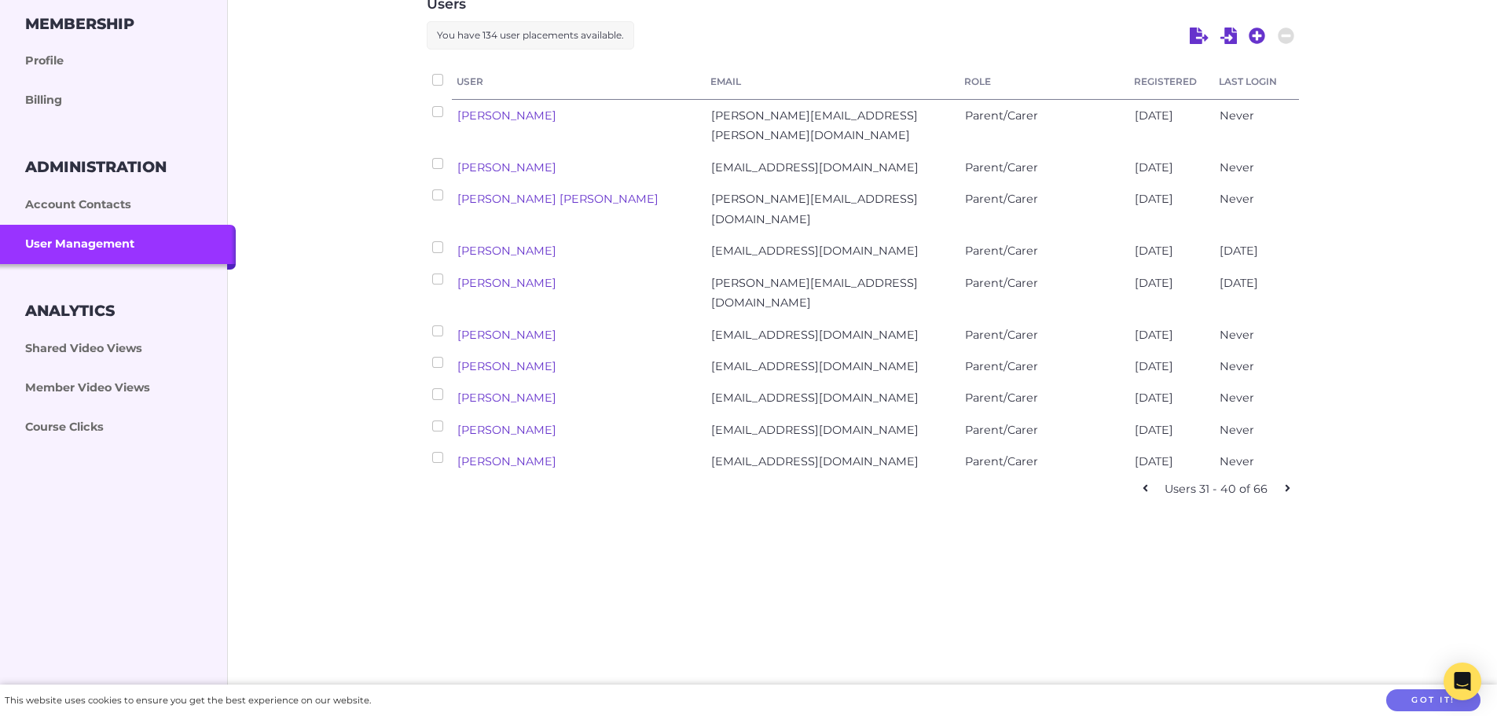
click at [1287, 492] on icon at bounding box center [1287, 488] width 5 height 7
checkbox input "false"
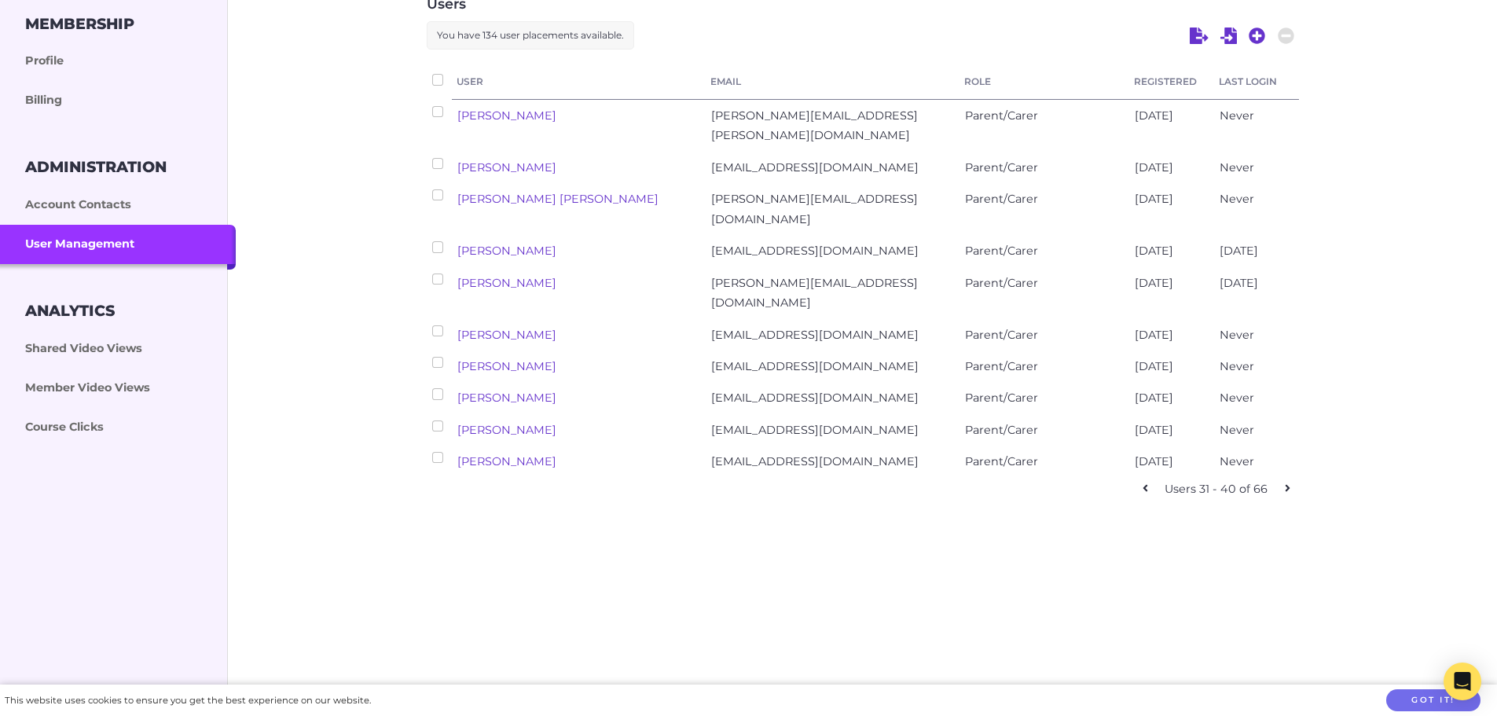
checkbox input "false"
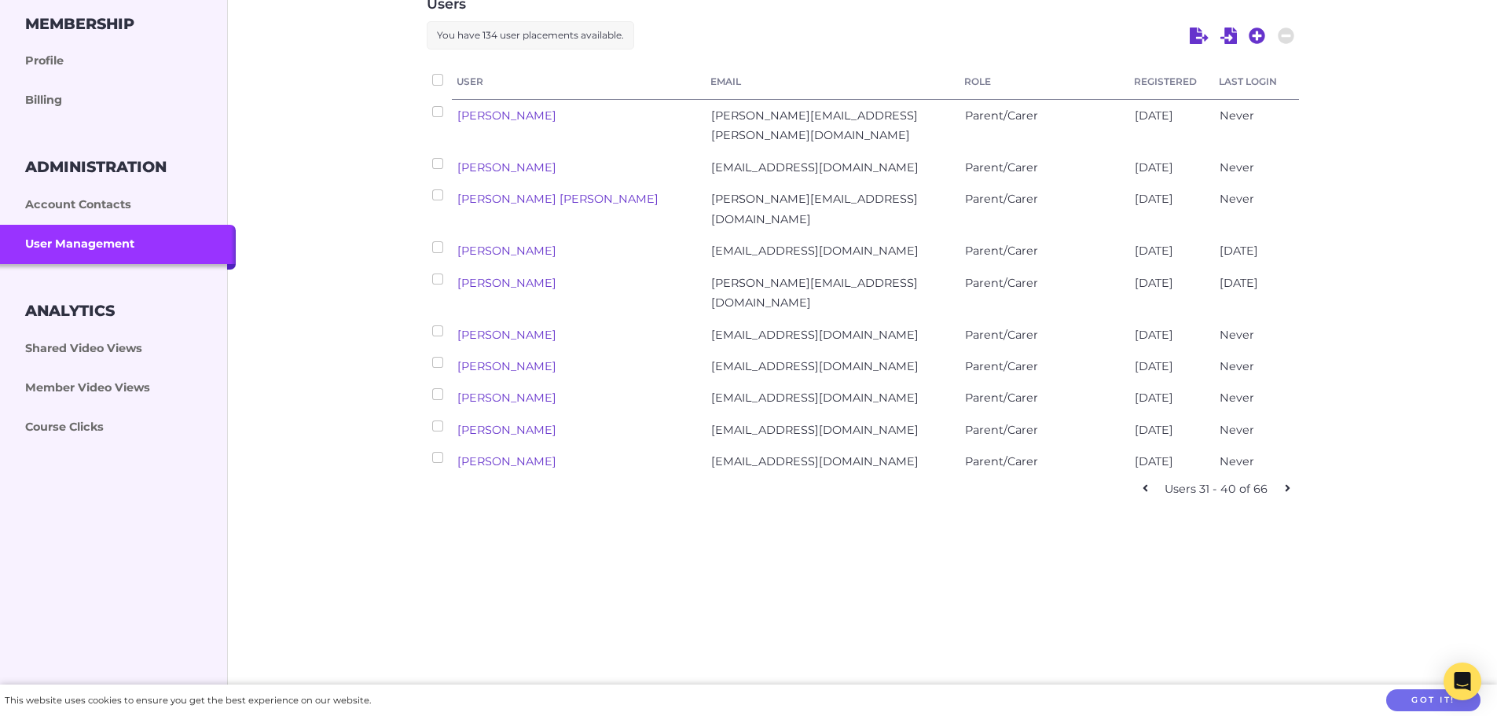
checkbox input "false"
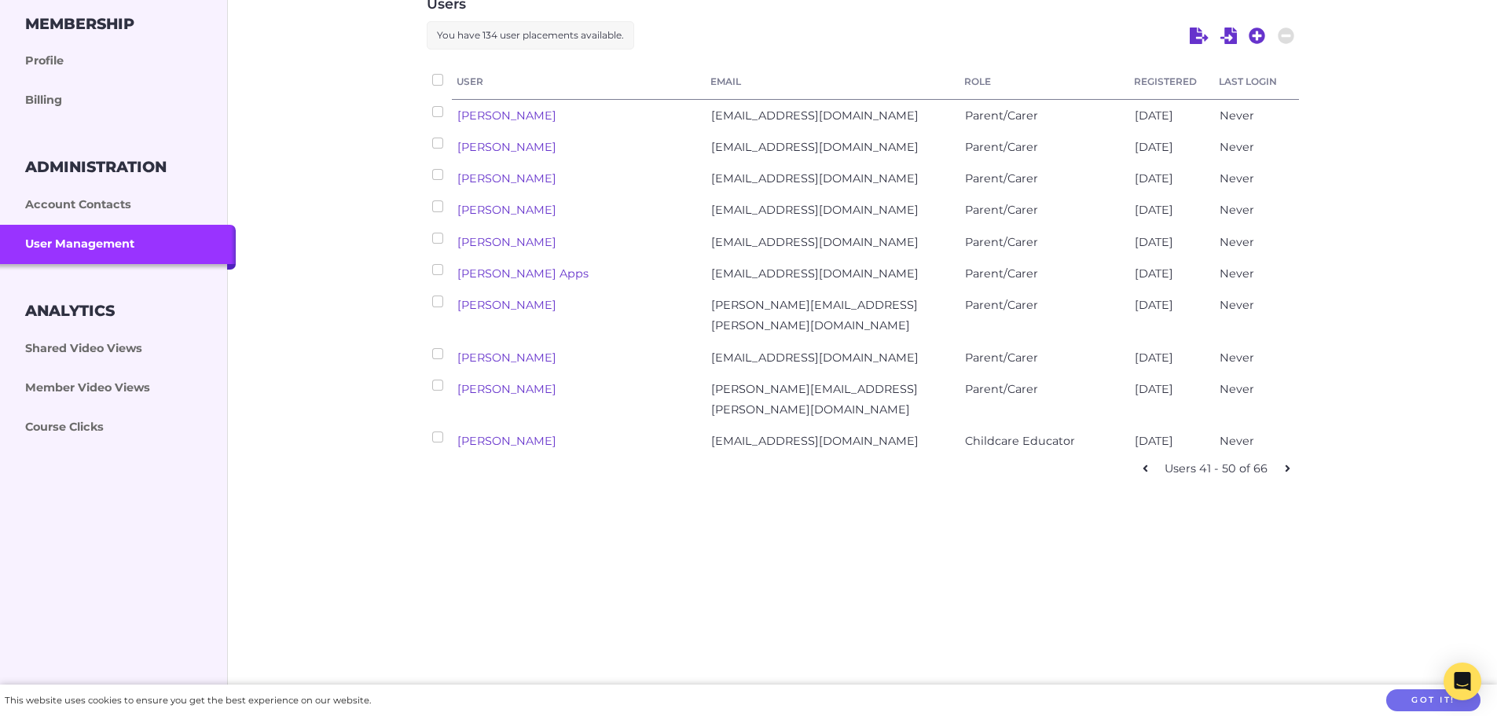
click at [1287, 471] on icon at bounding box center [1287, 467] width 5 height 7
checkbox input "false"
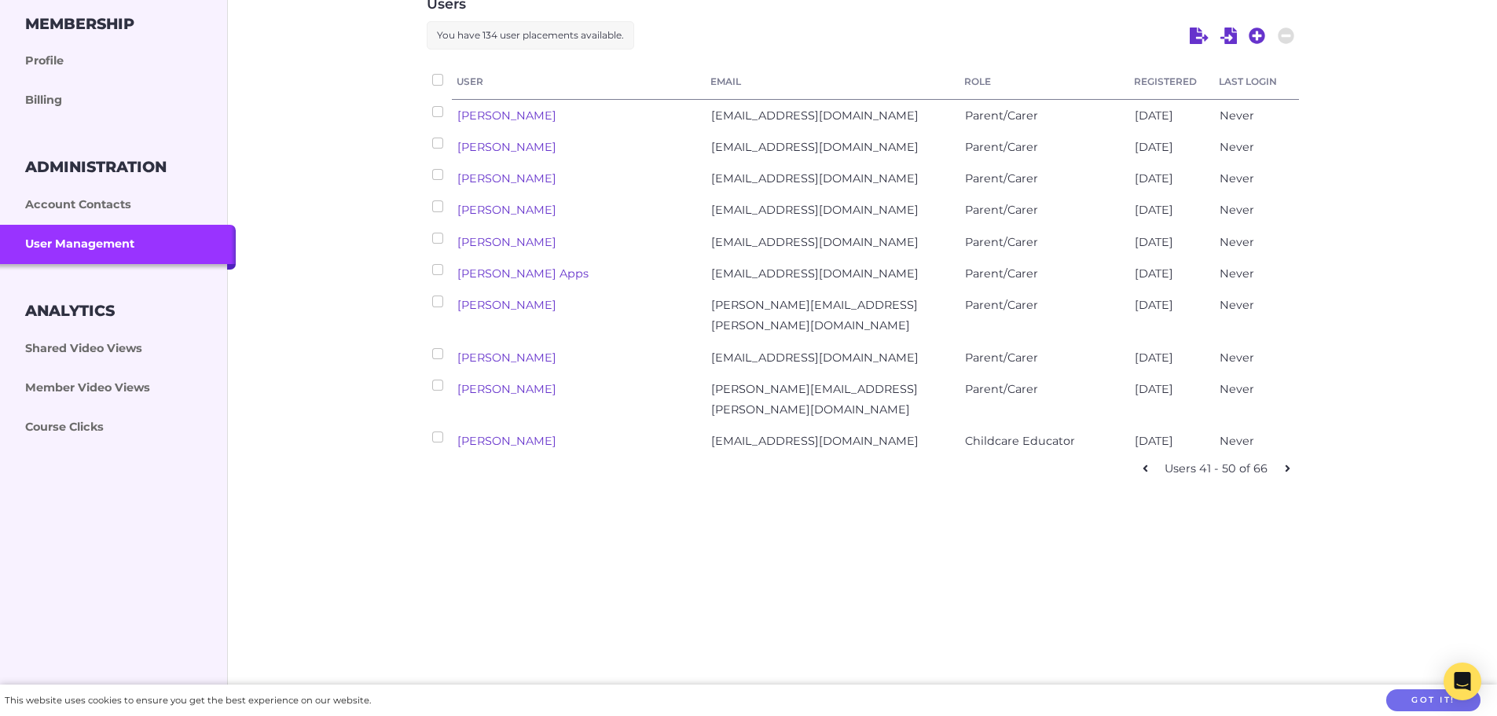
checkbox input "false"
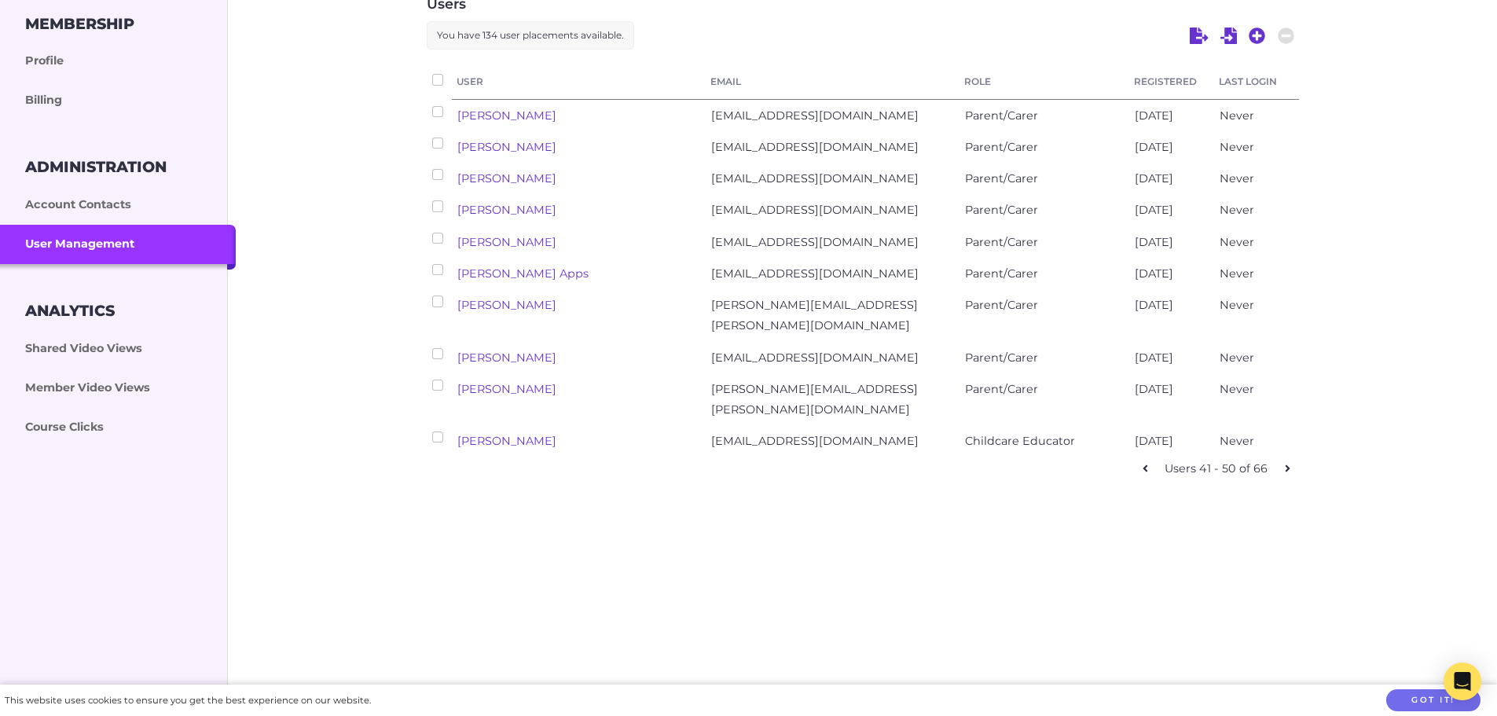
checkbox input "false"
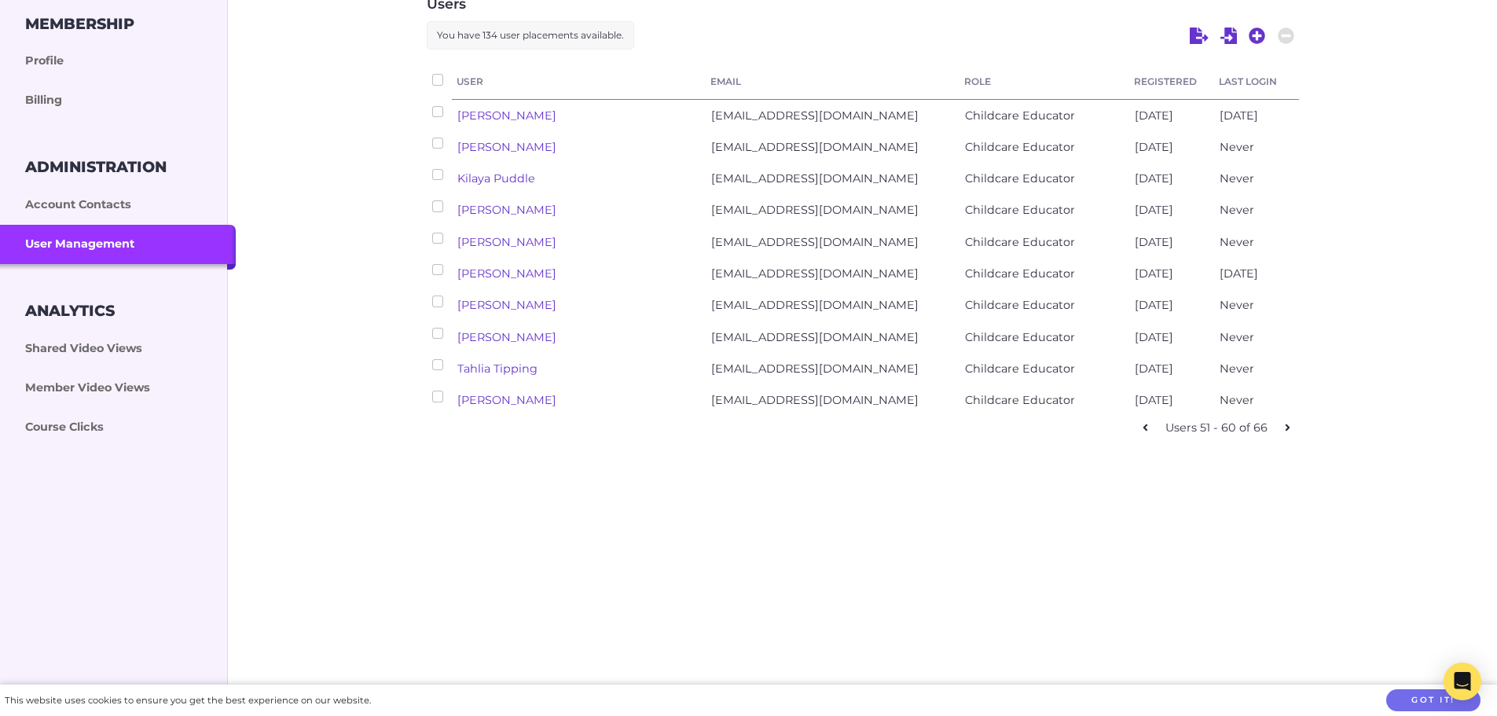
click at [1294, 439] on link at bounding box center [1287, 427] width 23 height 23
checkbox input "false"
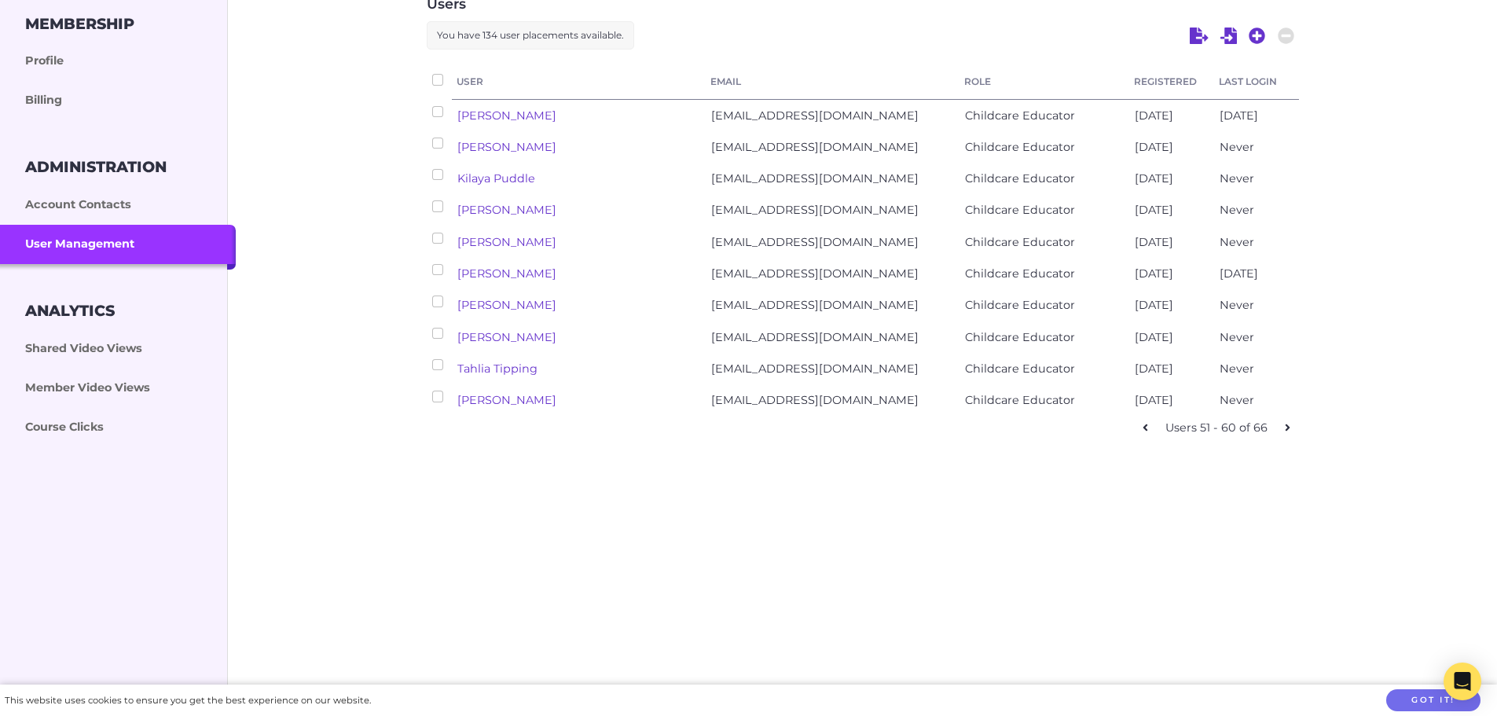
checkbox input "false"
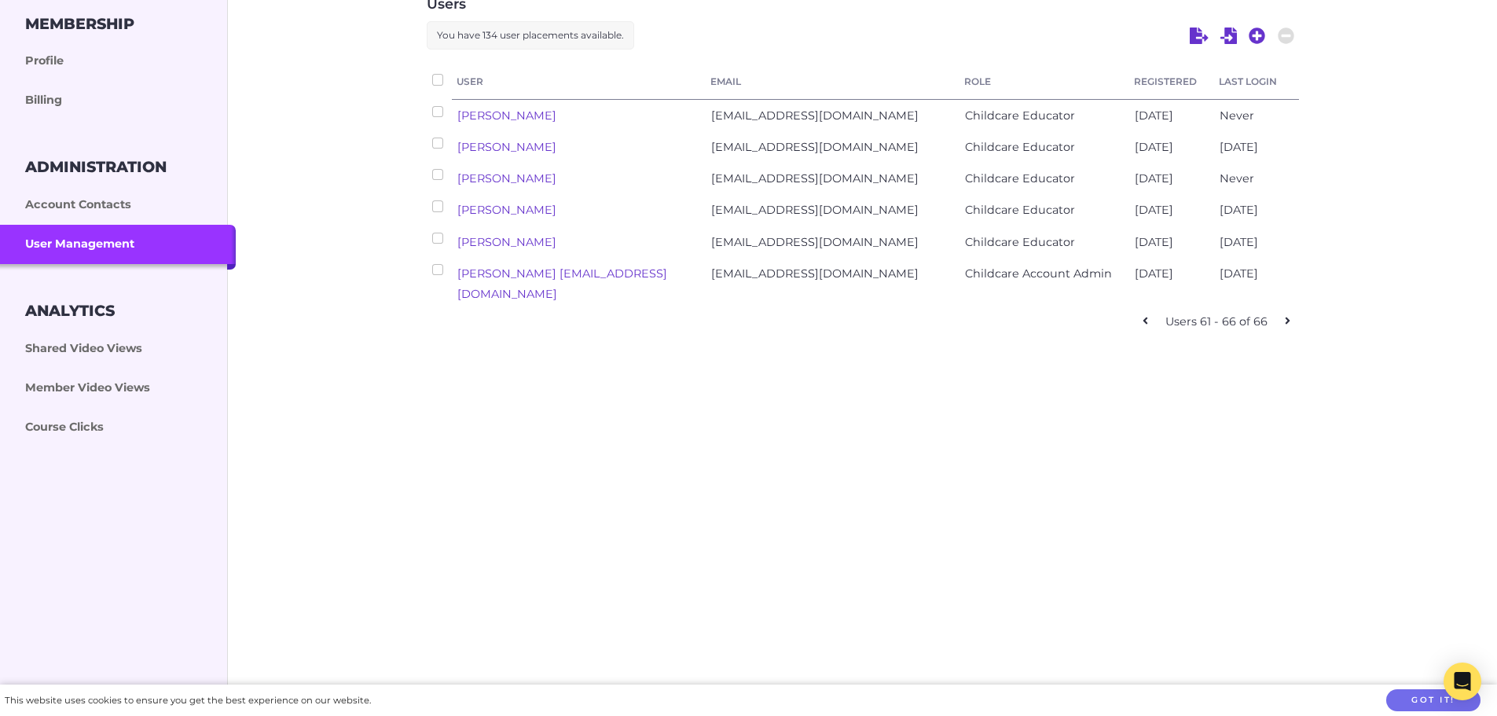
click at [1142, 333] on link at bounding box center [1145, 321] width 23 height 23
checkbox input "false"
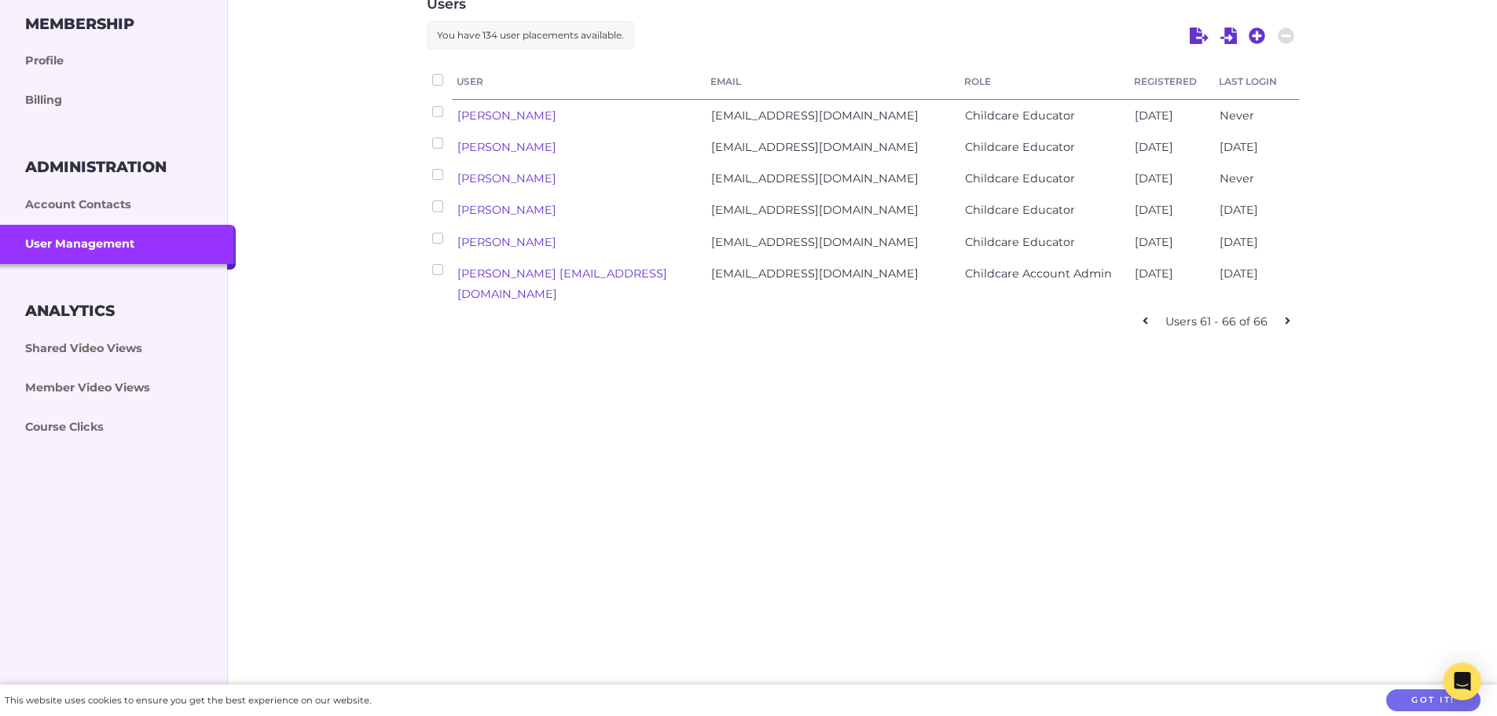
checkbox input "false"
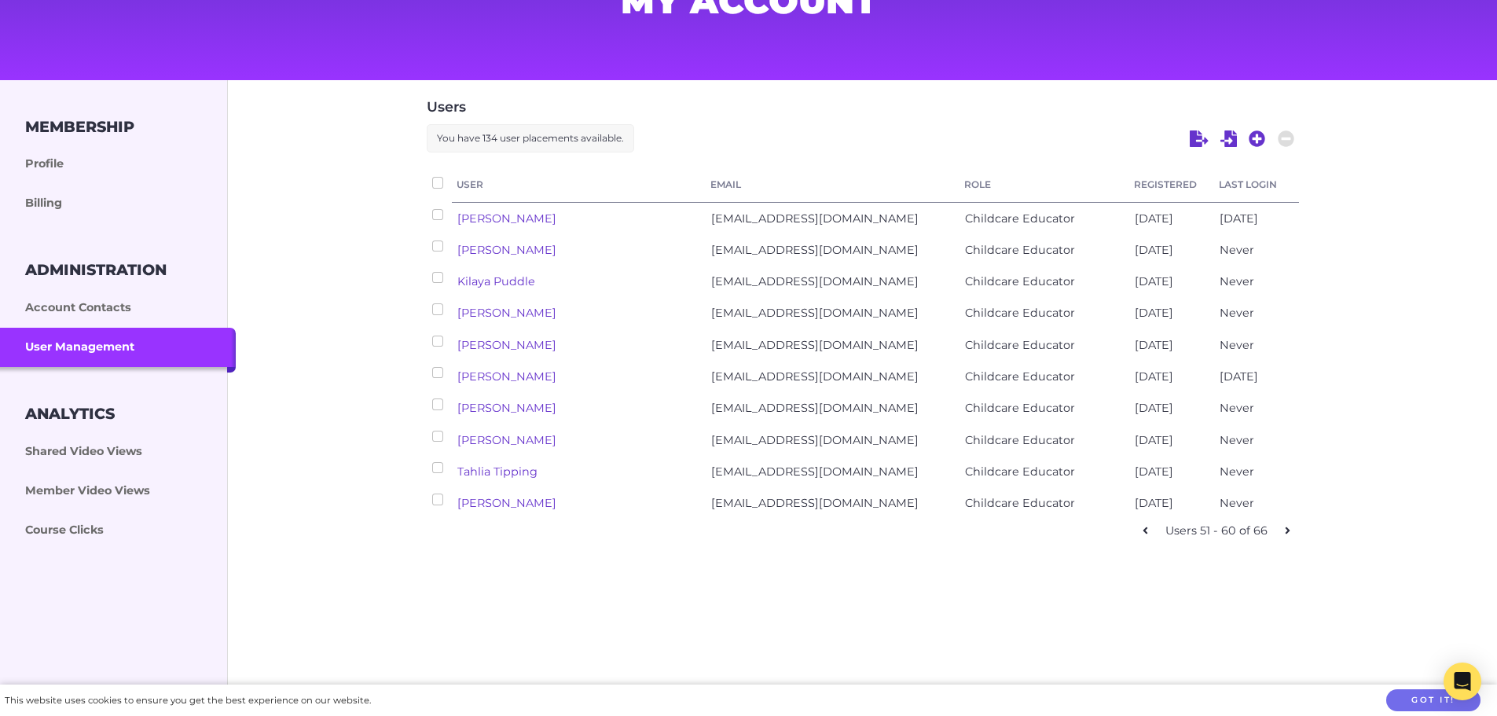
scroll to position [0, 0]
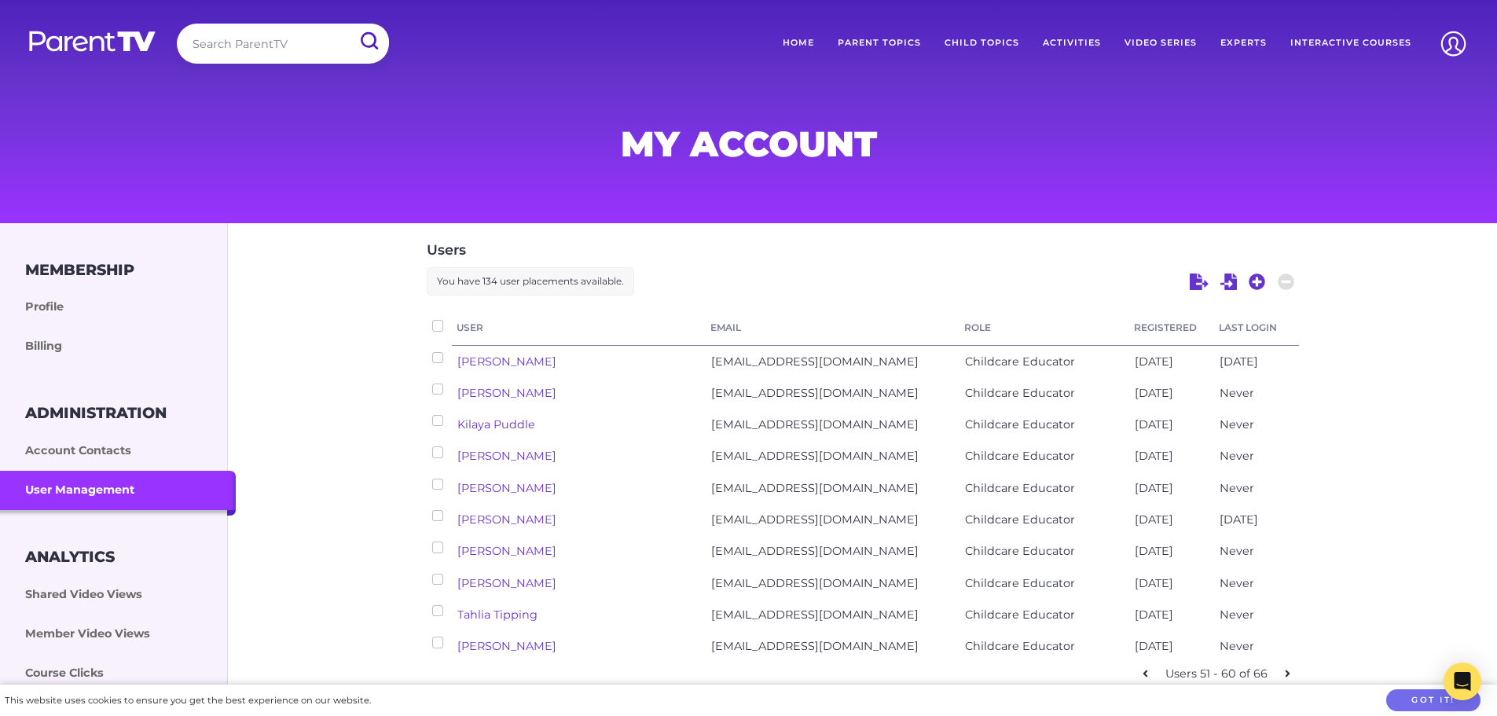
click at [85, 42] on img at bounding box center [92, 41] width 130 height 23
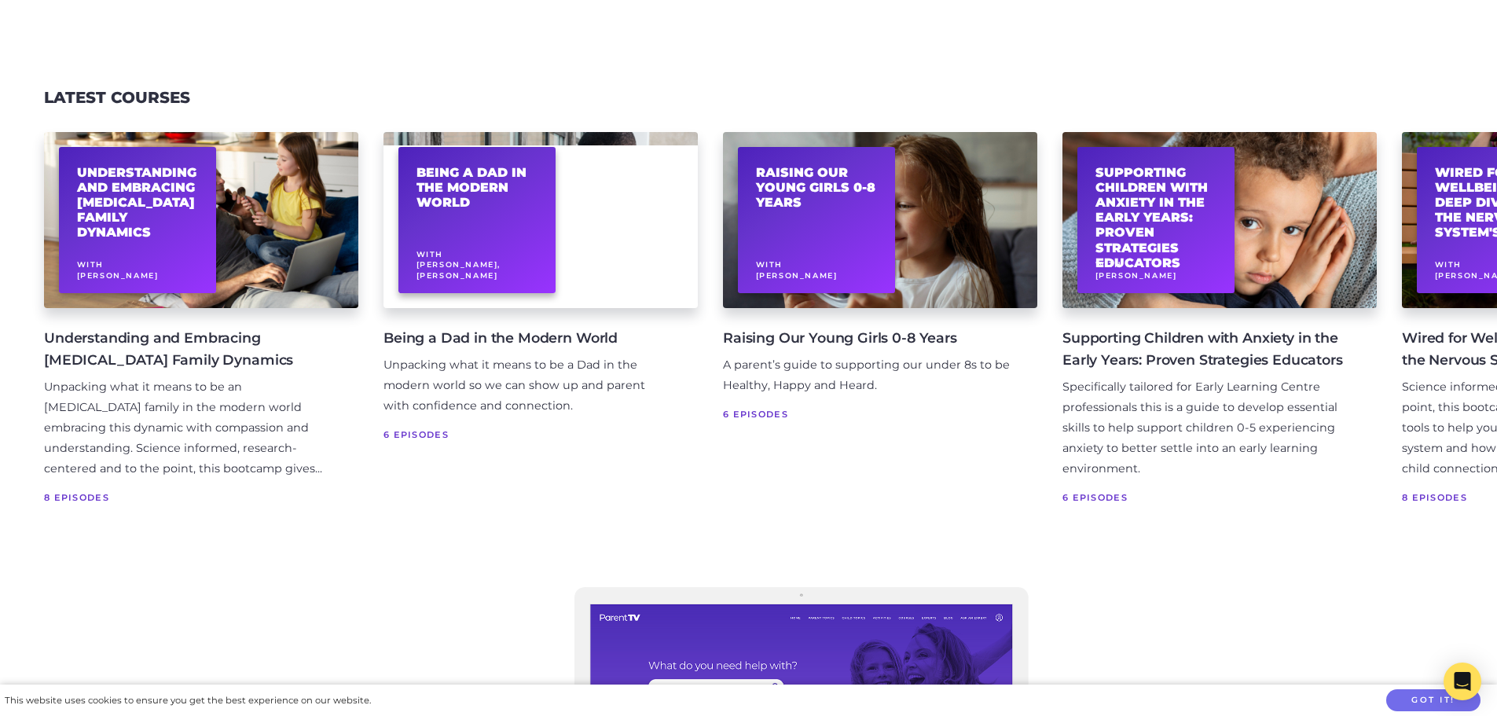
scroll to position [2535, 0]
